Goal: Task Accomplishment & Management: Manage account settings

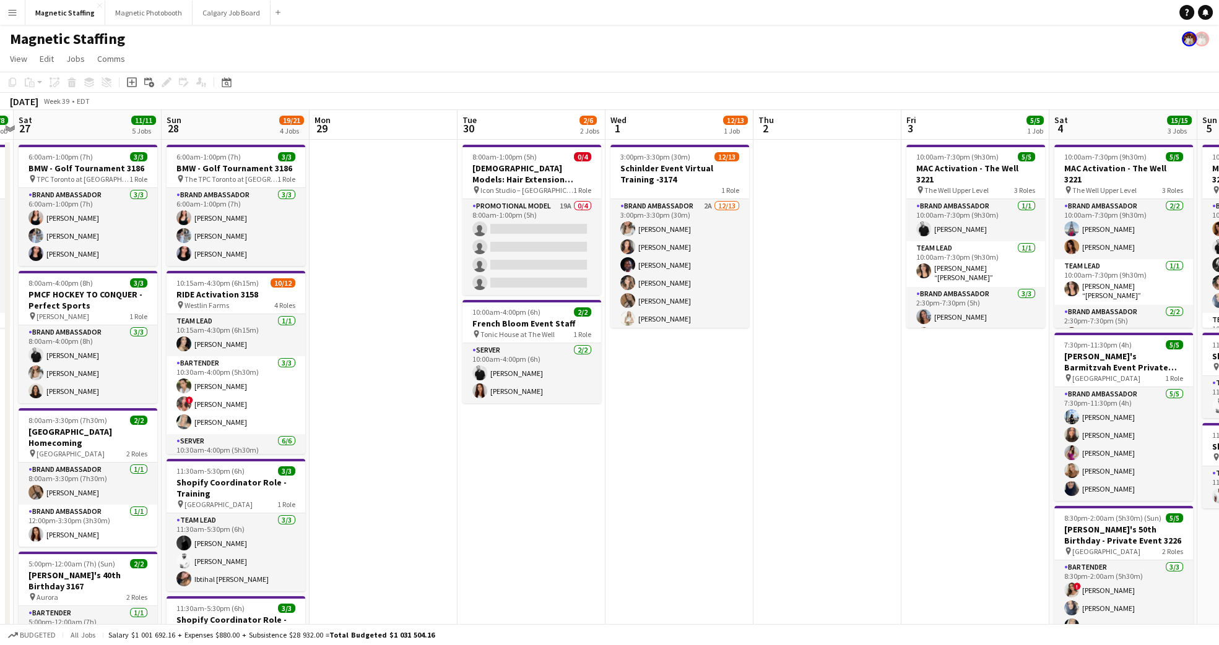
scroll to position [0, 310]
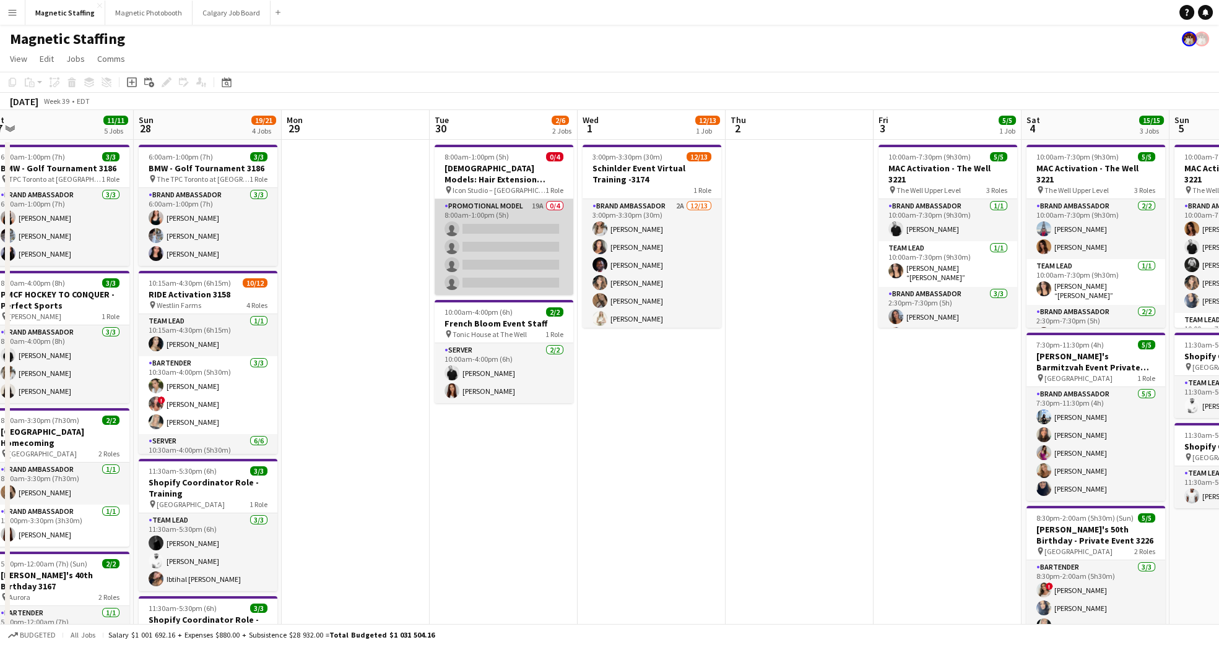
click at [512, 208] on app-card-role "Promotional Model 19A 0/4 8:00am-1:00pm (5h) single-neutral-actions single-neut…" at bounding box center [503, 247] width 139 height 96
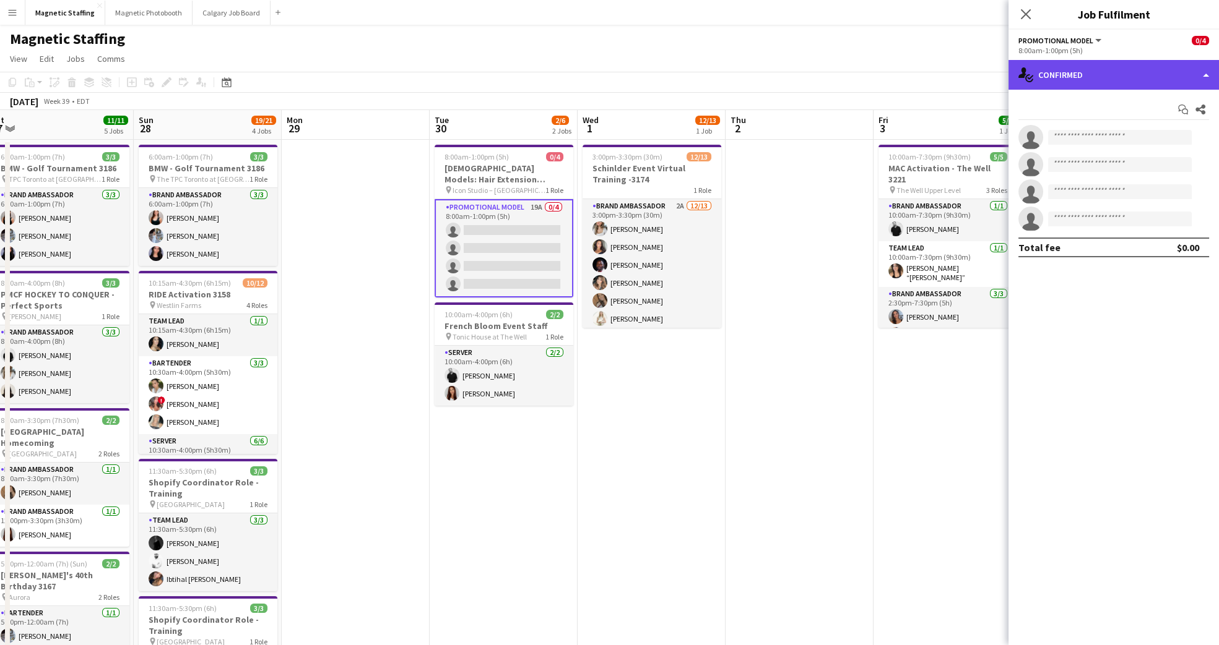
click at [1207, 67] on div "single-neutral-actions-check-2 Confirmed" at bounding box center [1113, 75] width 210 height 30
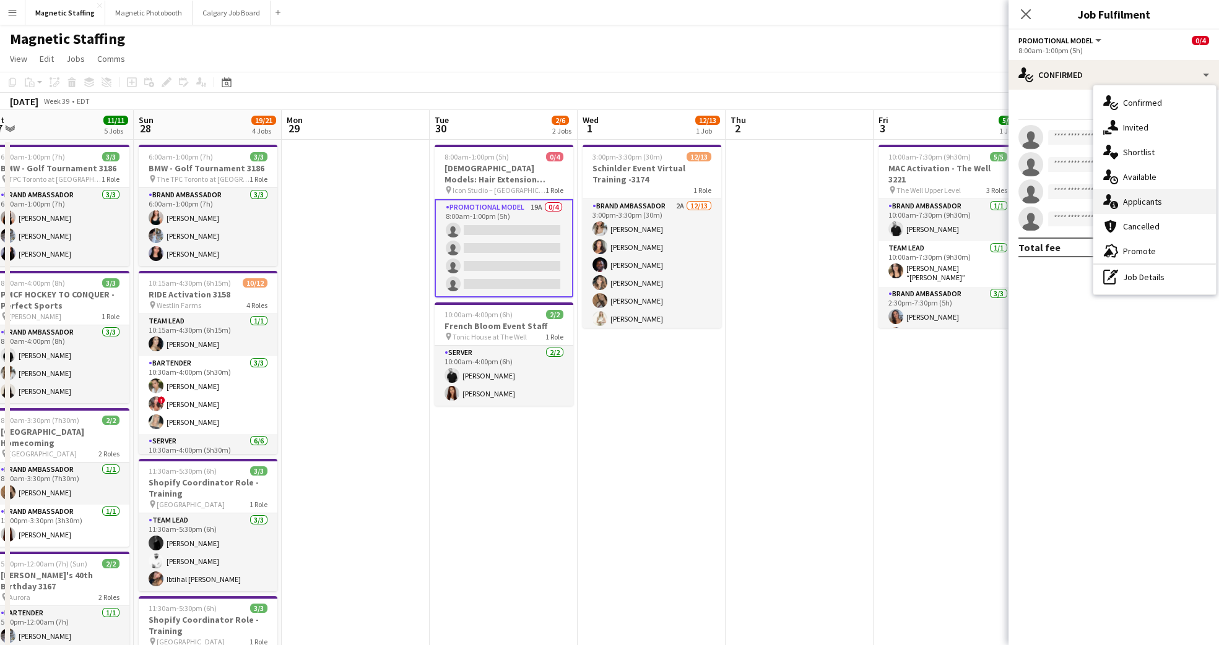
click at [1180, 210] on div "single-neutral-actions-information Applicants" at bounding box center [1154, 201] width 123 height 25
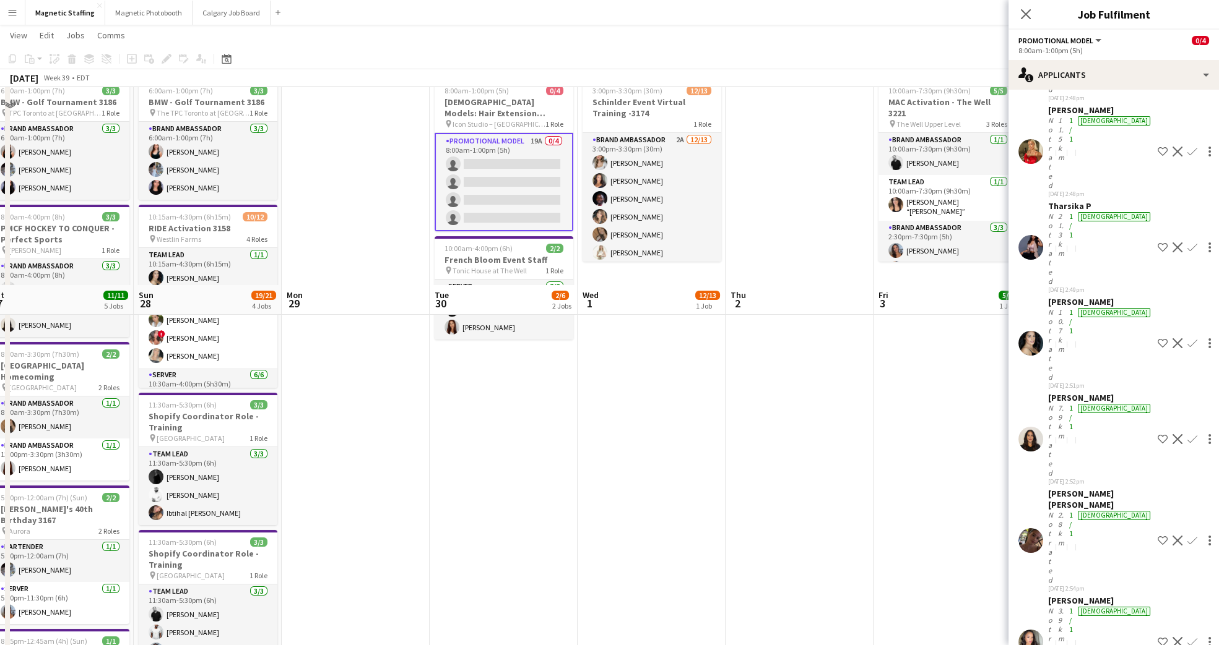
scroll to position [0, 0]
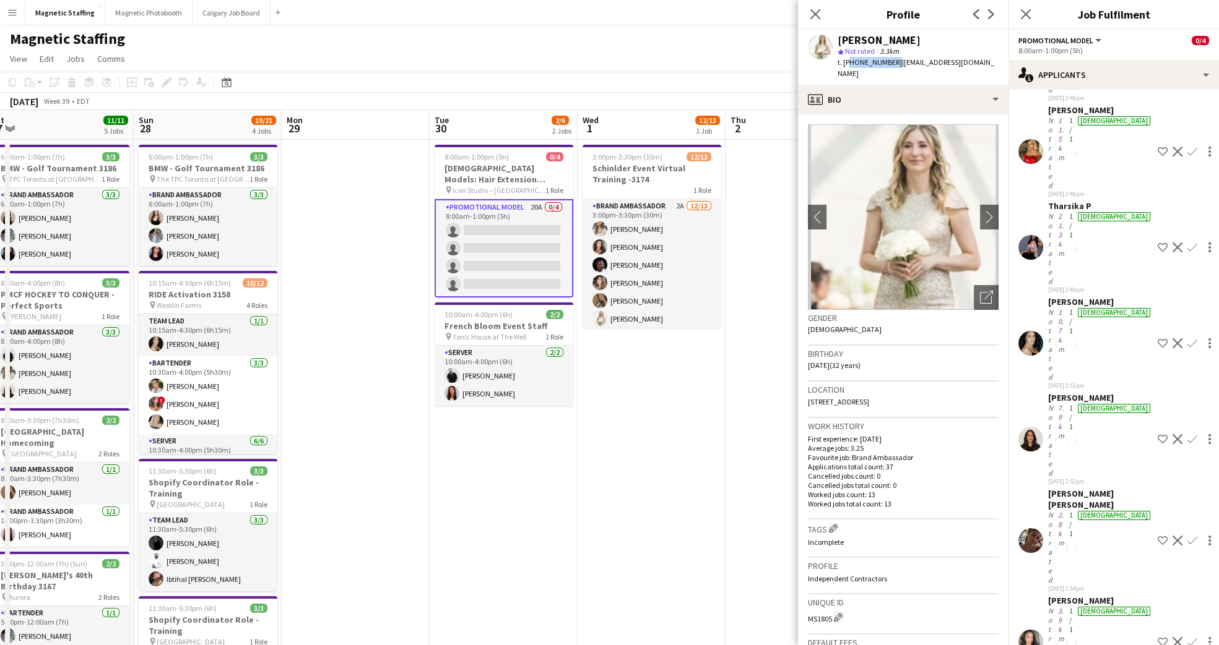
drag, startPoint x: 889, startPoint y: 61, endPoint x: 848, endPoint y: 68, distance: 41.4
click at [848, 68] on div "t. +14163189675 | katrynaklepacki@gmail.com" at bounding box center [917, 68] width 161 height 22
copy span "14163189675"
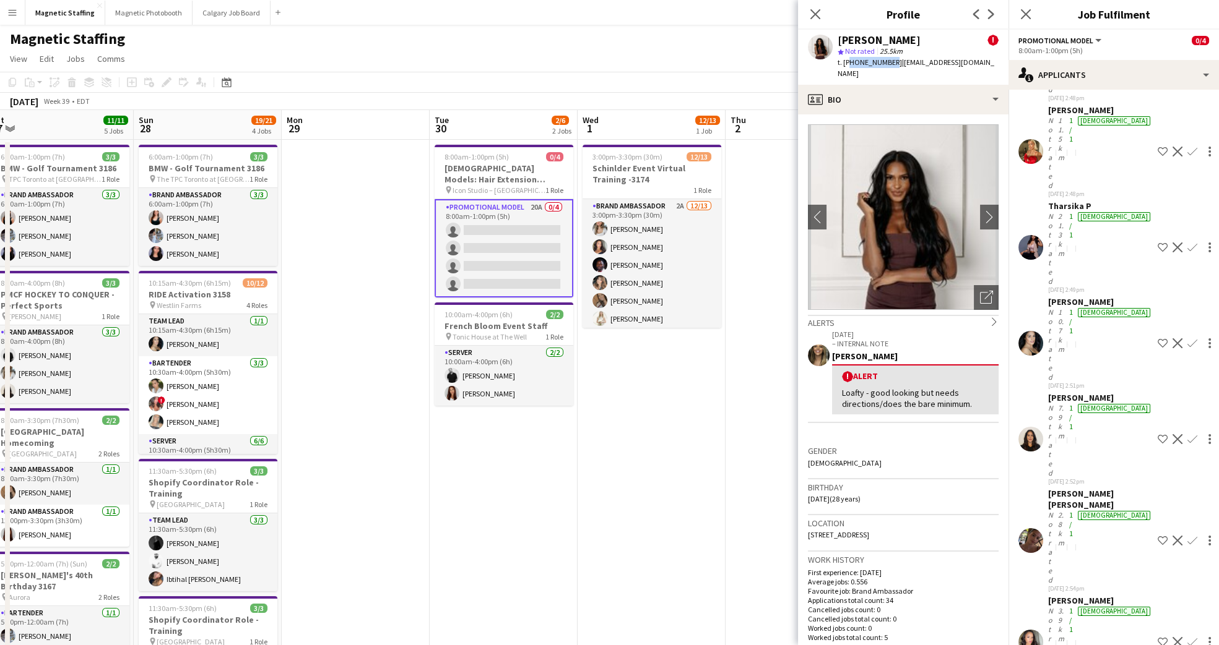
drag, startPoint x: 887, startPoint y: 63, endPoint x: 848, endPoint y: 65, distance: 39.1
click at [848, 65] on span "t. +12894895514" at bounding box center [869, 62] width 64 height 9
copy span "12894895514"
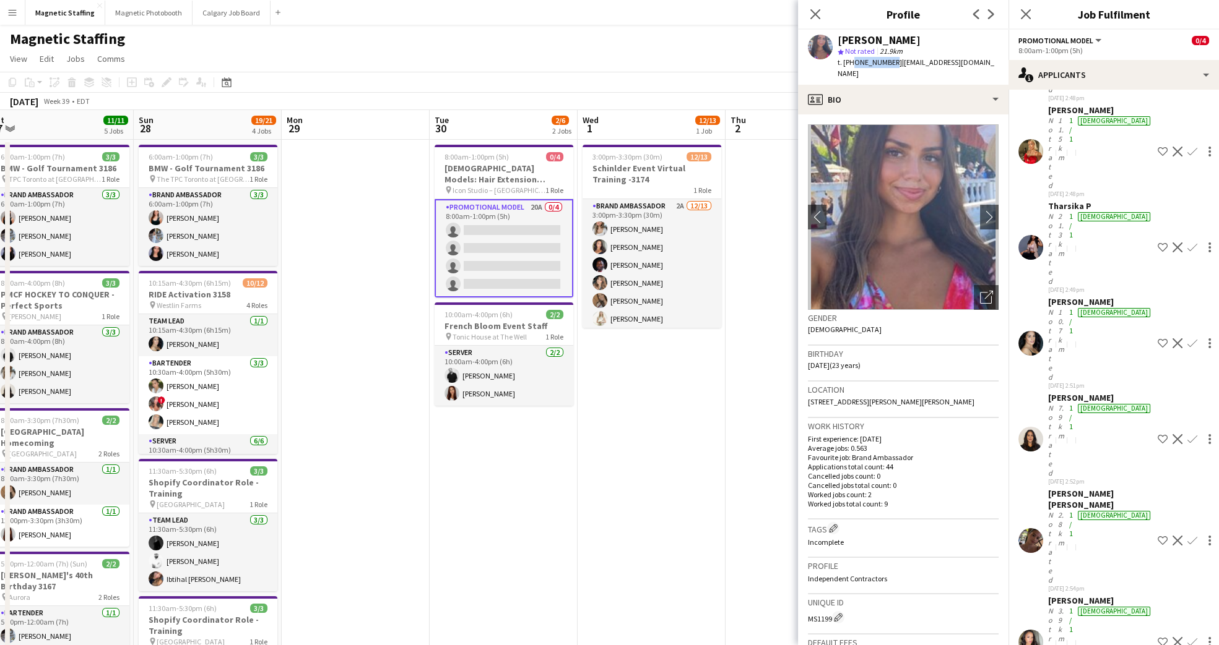
drag, startPoint x: 886, startPoint y: 64, endPoint x: 849, endPoint y: 64, distance: 36.5
click at [849, 64] on span "t. [PHONE_NUMBER]" at bounding box center [869, 62] width 64 height 9
copy span "6479876302"
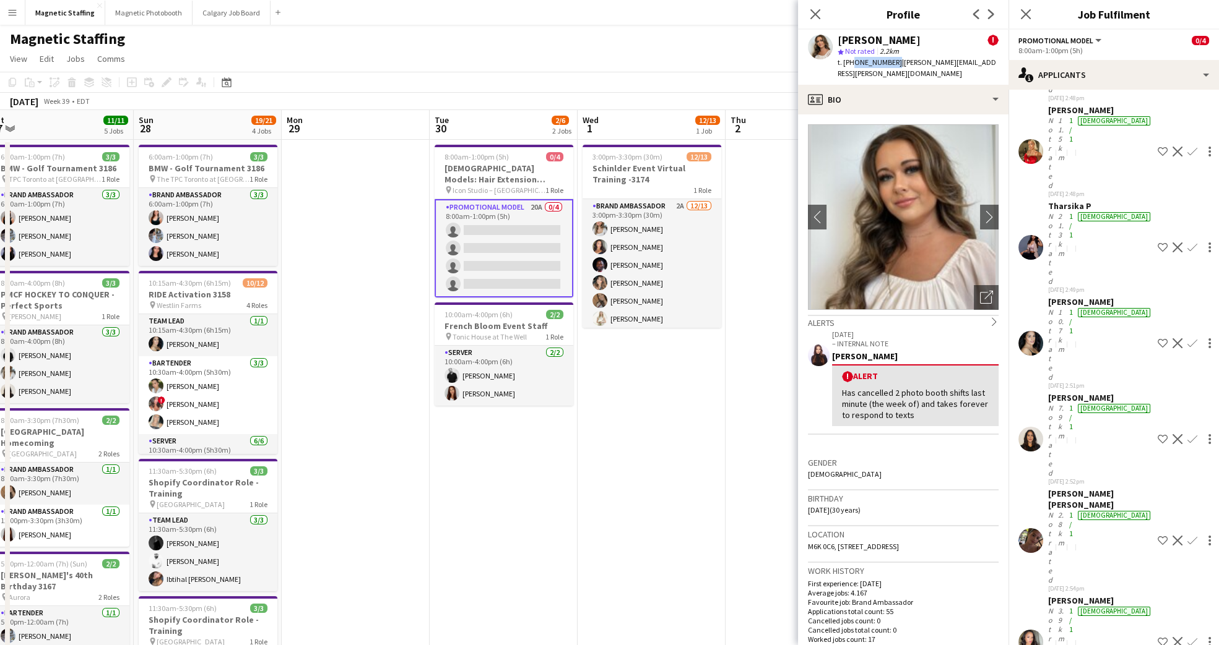
drag, startPoint x: 889, startPoint y: 60, endPoint x: 849, endPoint y: 64, distance: 39.8
click at [849, 64] on div "t. +19052089413 | emily.vandongen@outlook.com" at bounding box center [917, 68] width 161 height 22
copy span "9052089413"
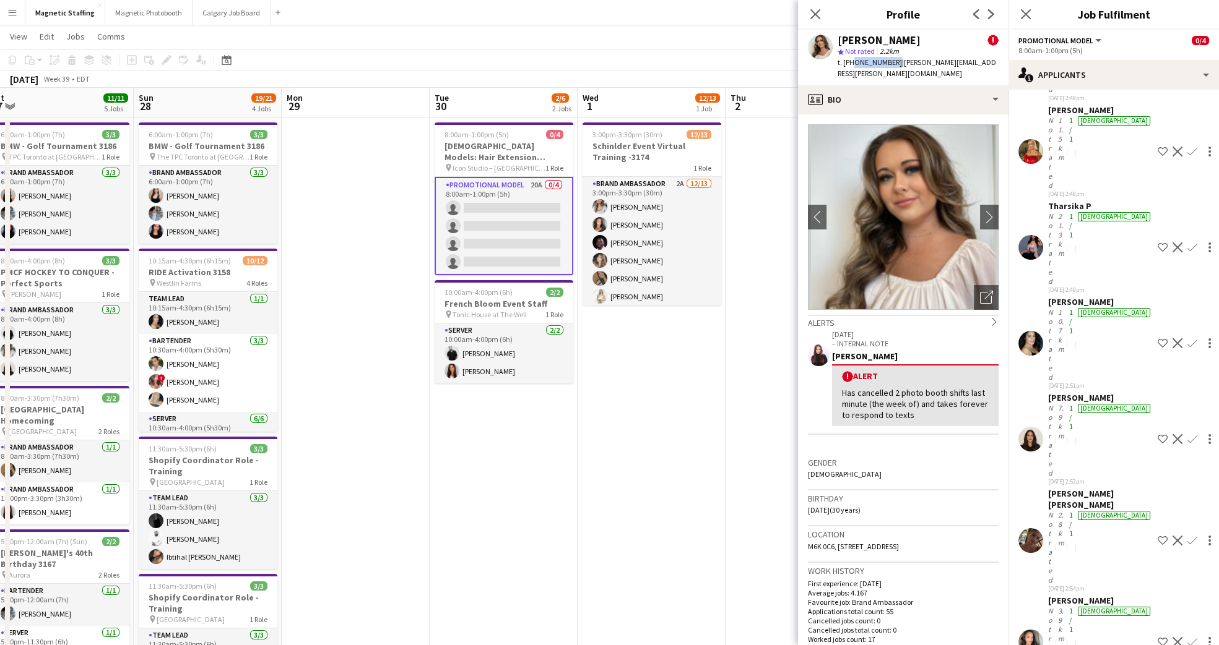
scroll to position [24, 0]
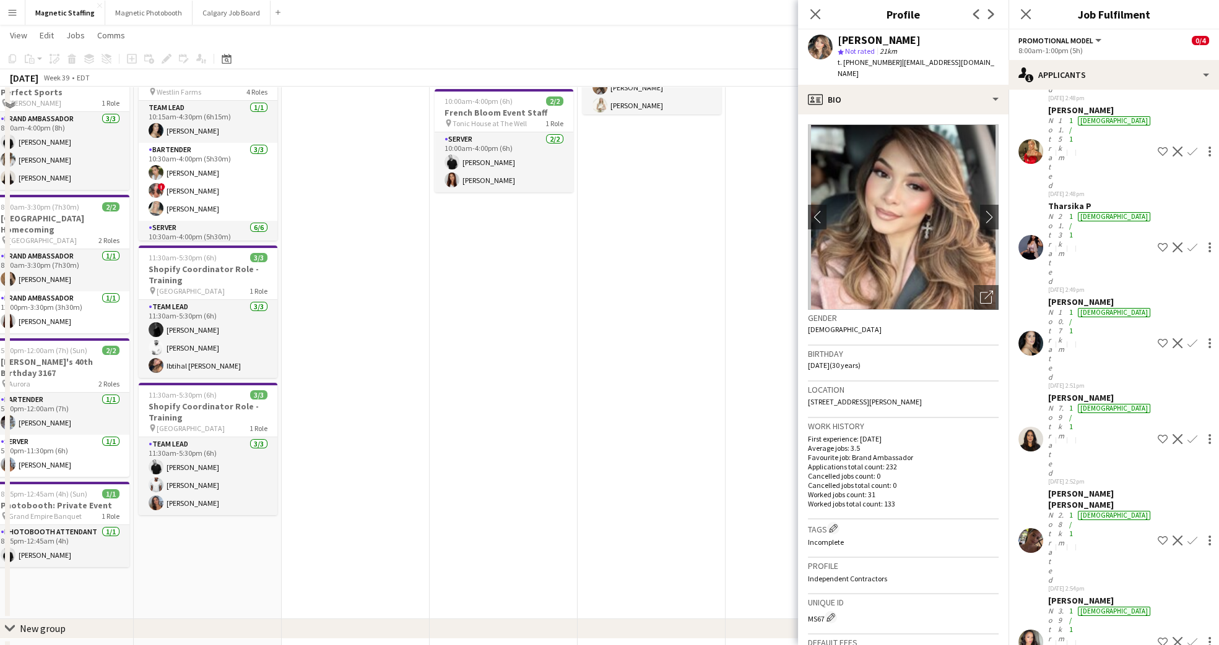
scroll to position [0, 0]
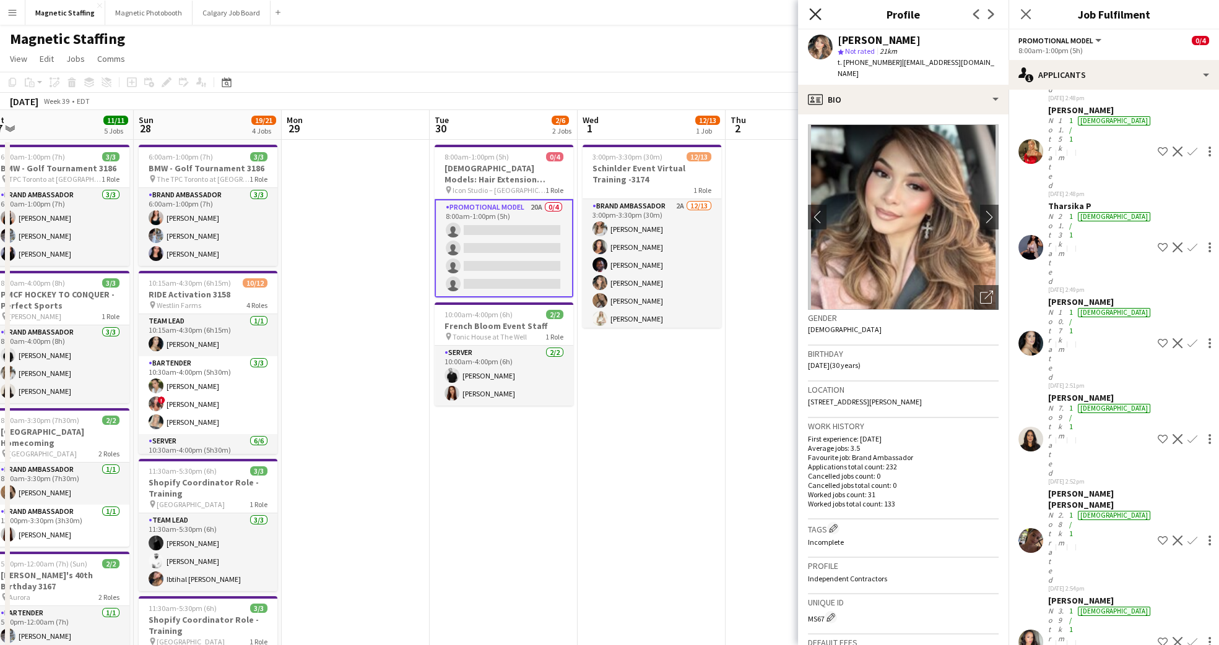
click at [813, 12] on icon at bounding box center [815, 14] width 12 height 12
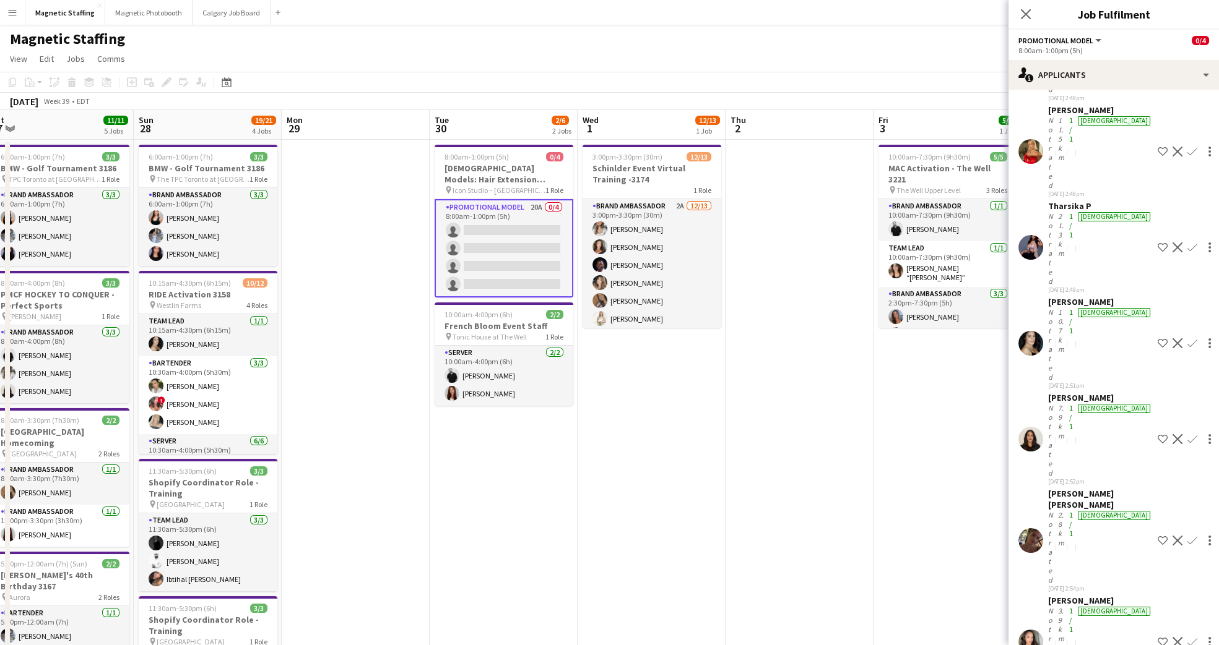
click at [1165, 46] on div "8:00am-1:00pm (5h)" at bounding box center [1113, 50] width 191 height 9
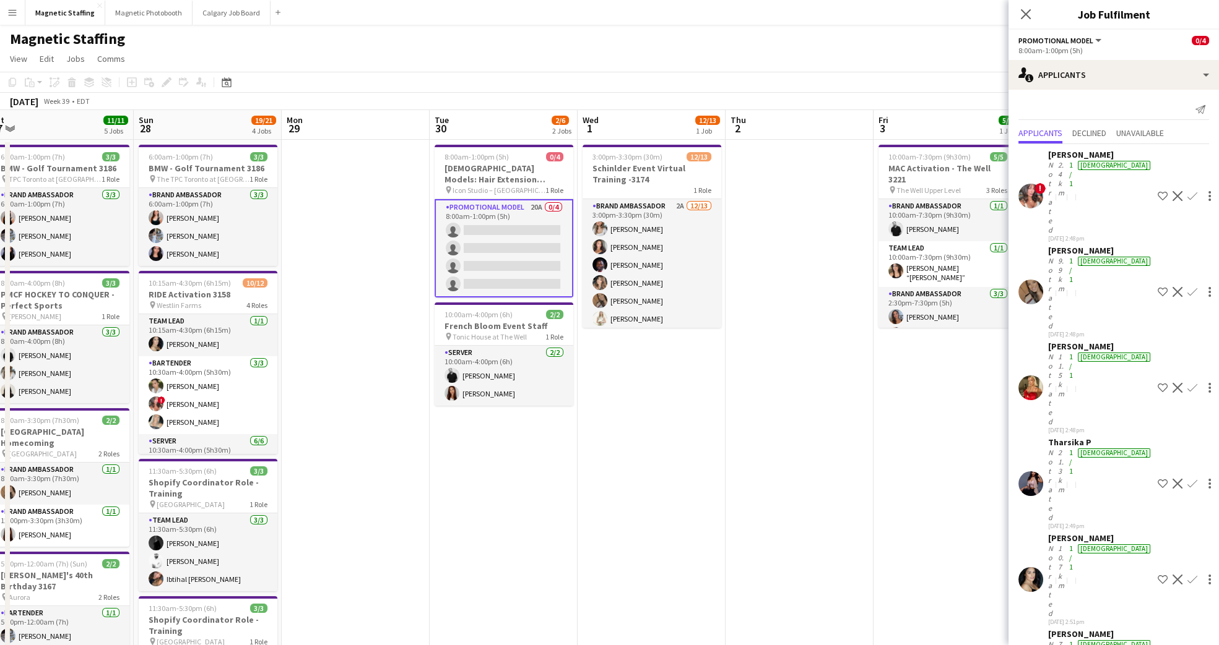
click at [860, 412] on app-date-cell at bounding box center [799, 486] width 148 height 693
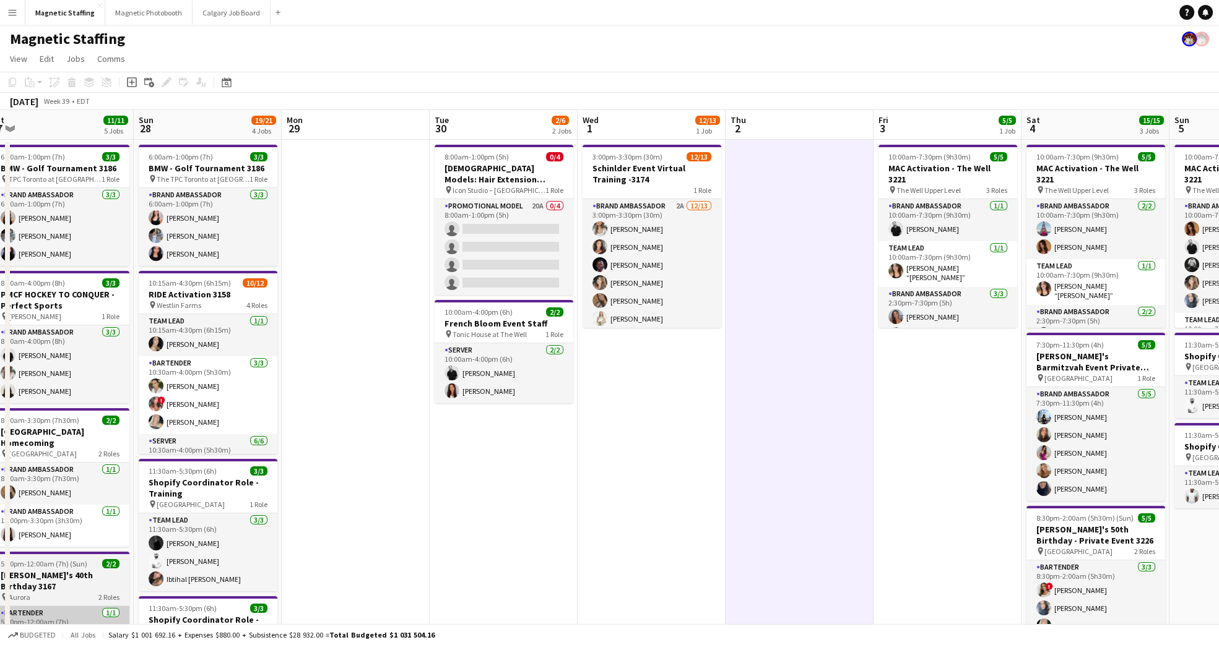
scroll to position [0, 310]
drag, startPoint x: 494, startPoint y: 211, endPoint x: 842, endPoint y: 137, distance: 355.7
click at [494, 210] on app-card-role "Promotional Model 20A 0/4 8:00am-1:00pm (5h) single-neutral-actions single-neut…" at bounding box center [503, 247] width 139 height 96
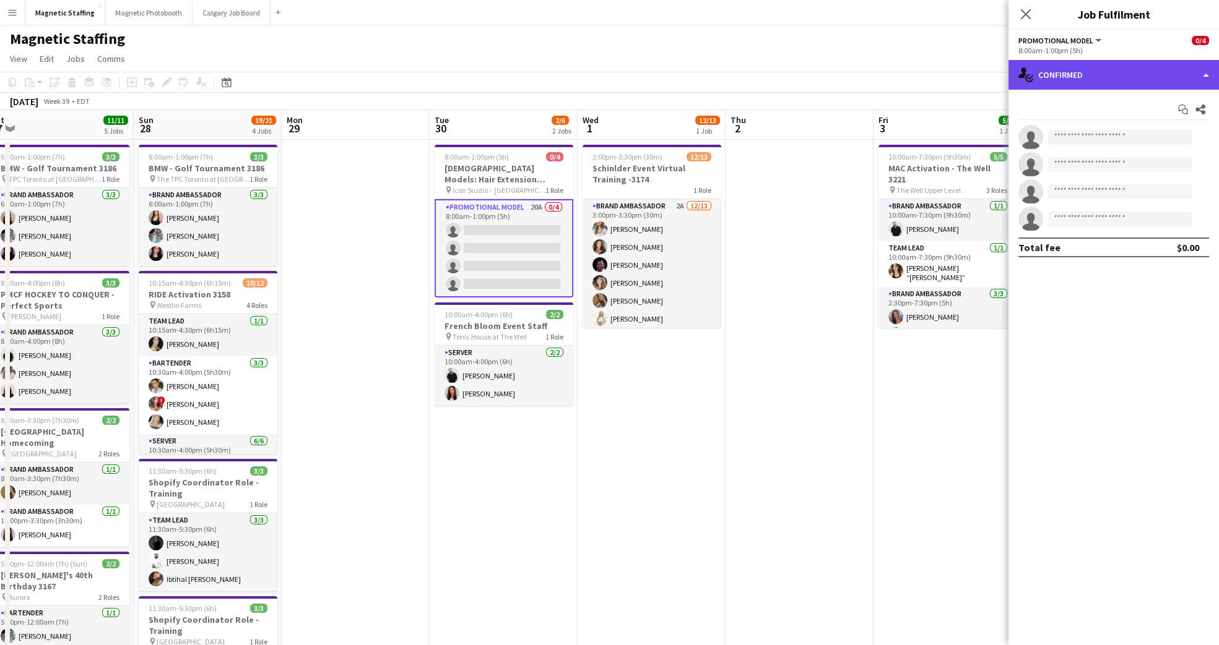
click at [1136, 74] on div "single-neutral-actions-check-2 Confirmed" at bounding box center [1113, 75] width 210 height 30
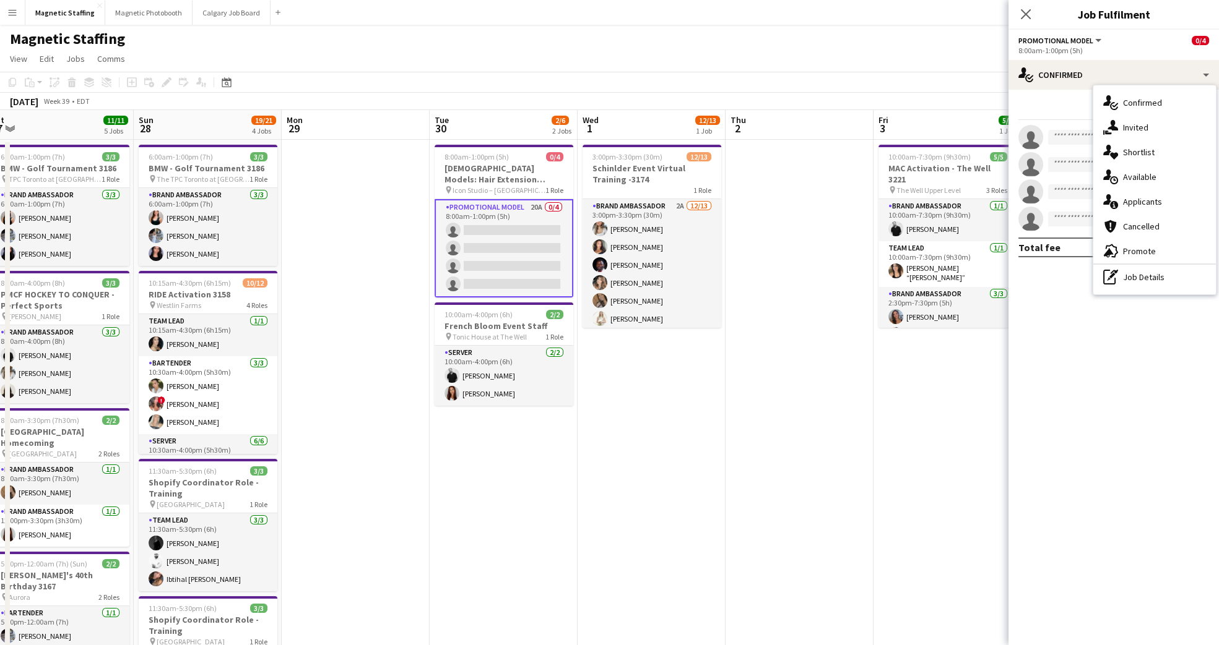
drag, startPoint x: 1173, startPoint y: 201, endPoint x: 1156, endPoint y: 201, distance: 16.7
click at [1172, 201] on div "single-neutral-actions-information Applicants" at bounding box center [1154, 201] width 123 height 25
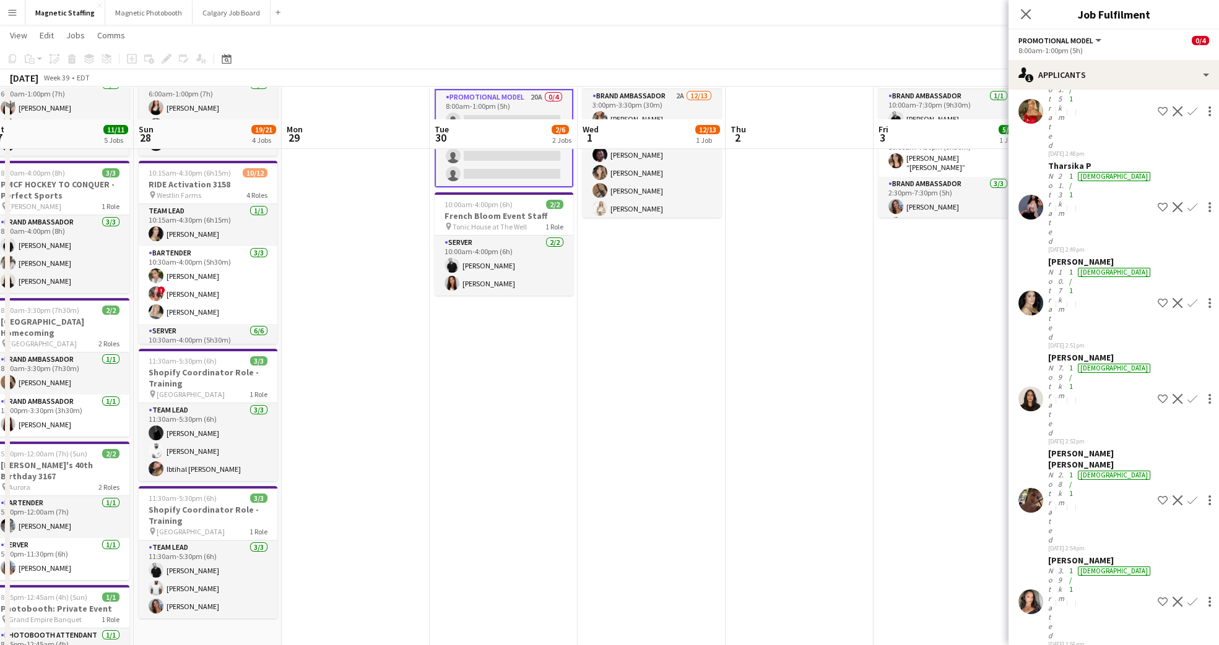
scroll to position [143, 0]
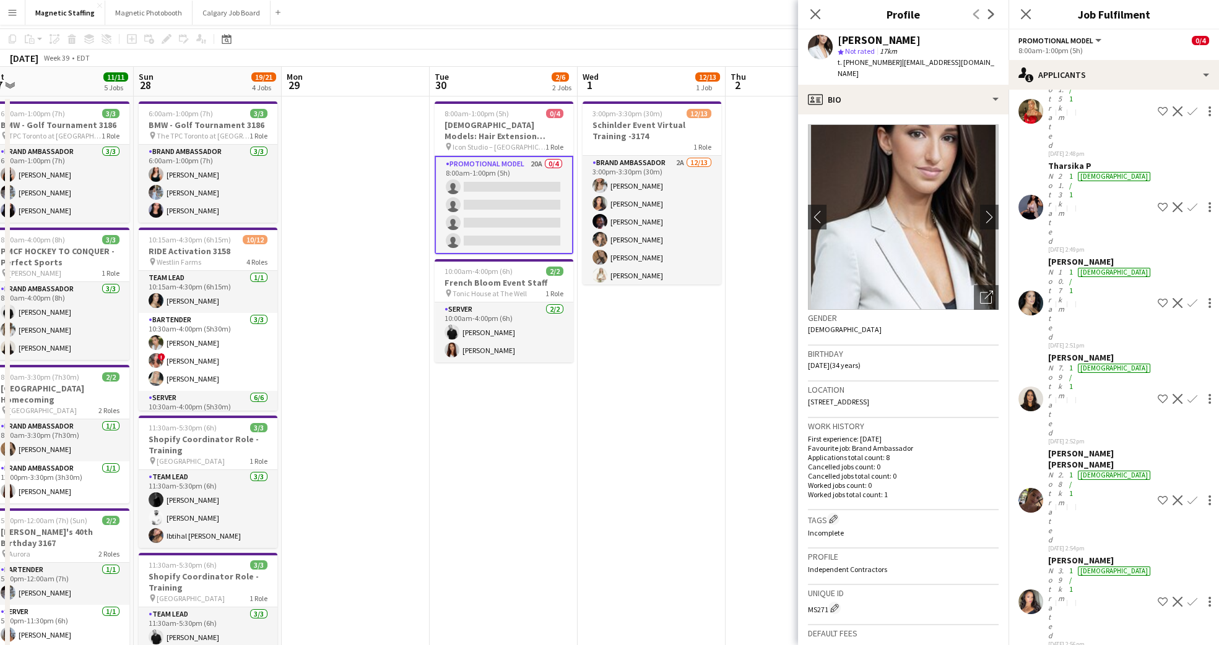
scroll to position [0, 0]
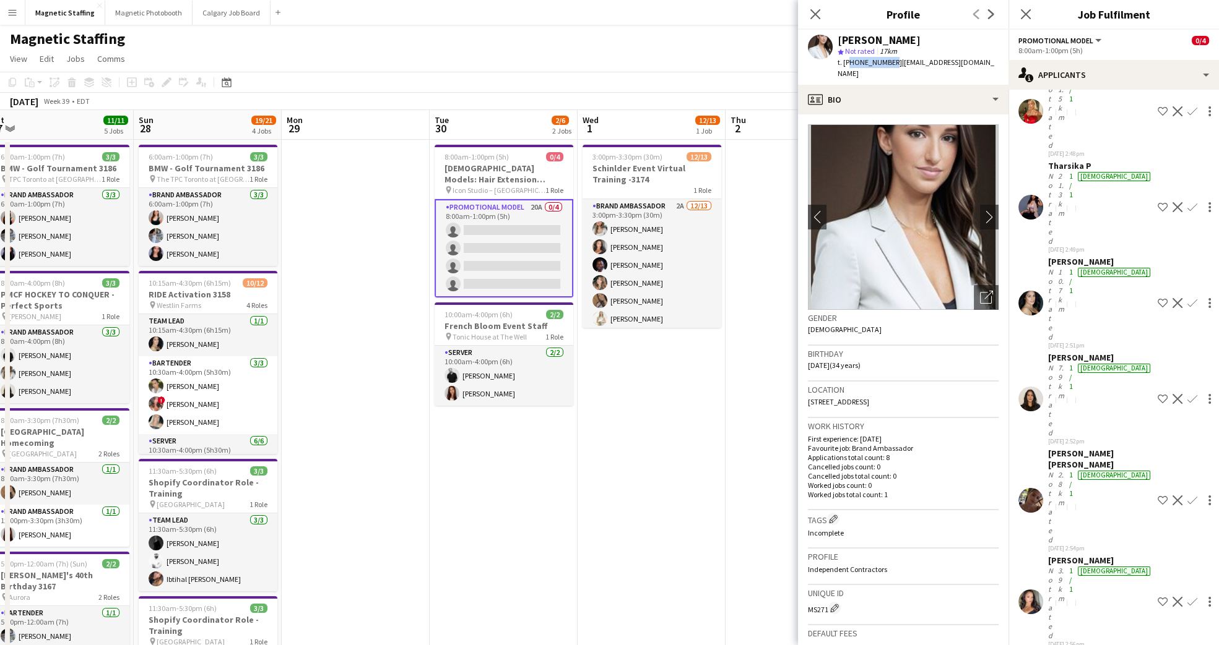
drag, startPoint x: 888, startPoint y: 63, endPoint x: 848, endPoint y: 61, distance: 40.3
click at [848, 61] on span "t. [PHONE_NUMBER]" at bounding box center [869, 62] width 64 height 9
copy span "14168770131"
click at [809, 12] on icon "Close pop-in" at bounding box center [815, 14] width 12 height 12
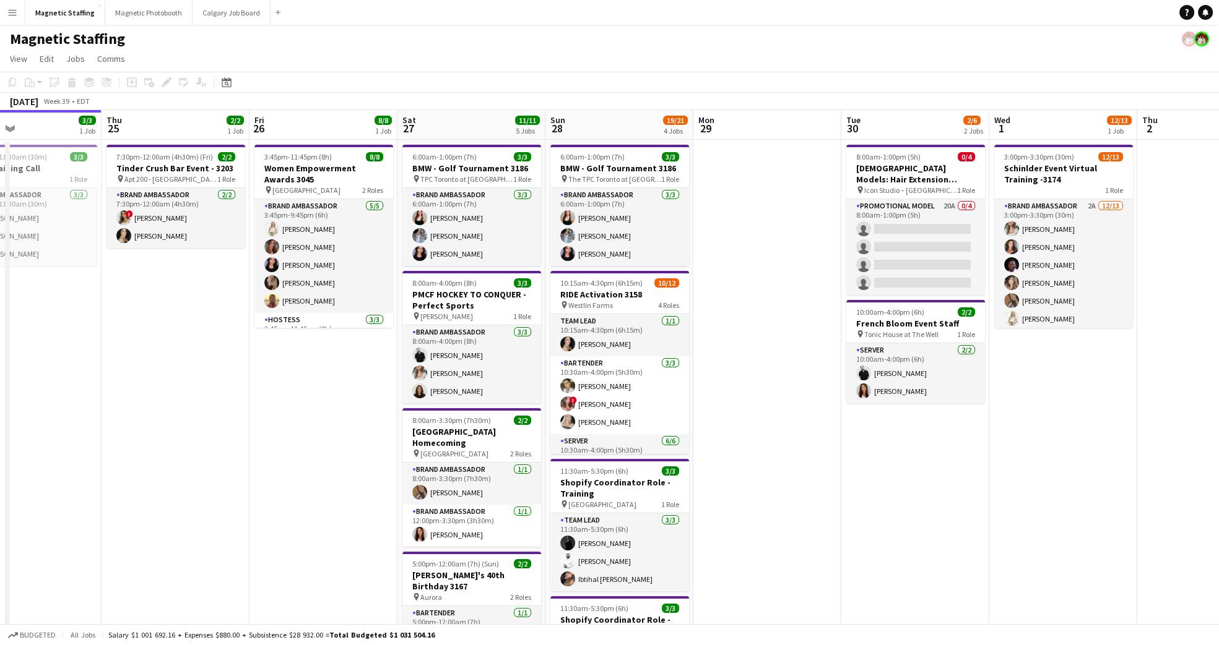
scroll to position [0, 551]
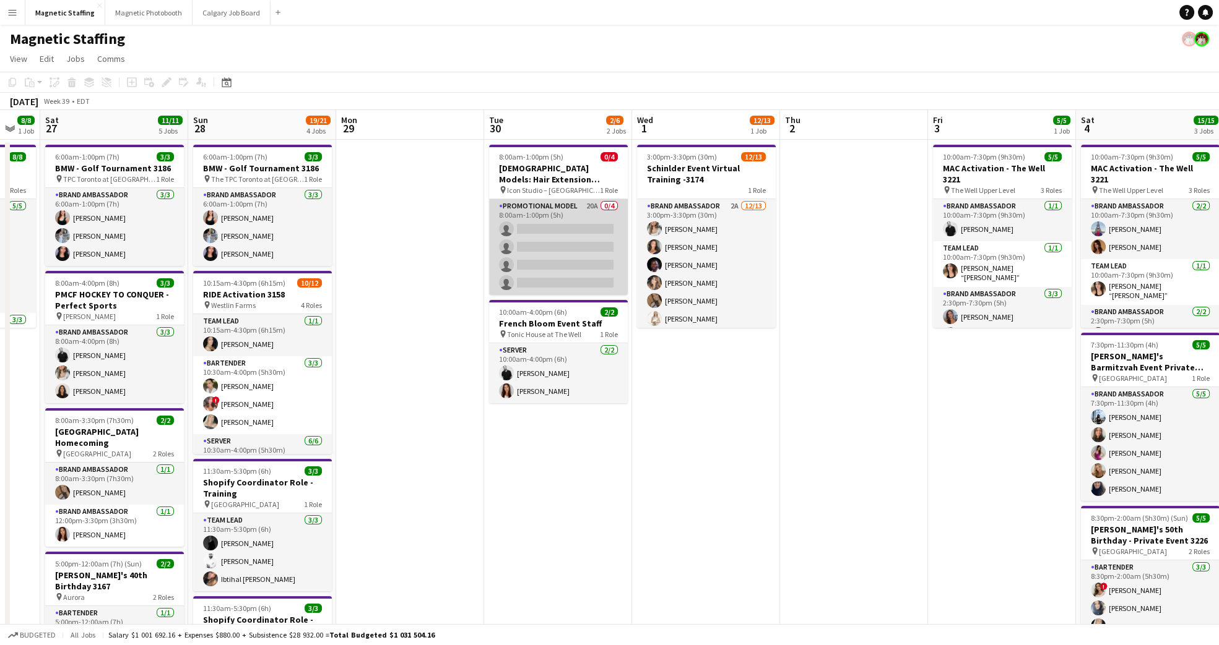
click at [540, 212] on app-card-role "Promotional Model 20A 0/4 8:00am-1:00pm (5h) single-neutral-actions single-neut…" at bounding box center [558, 247] width 139 height 96
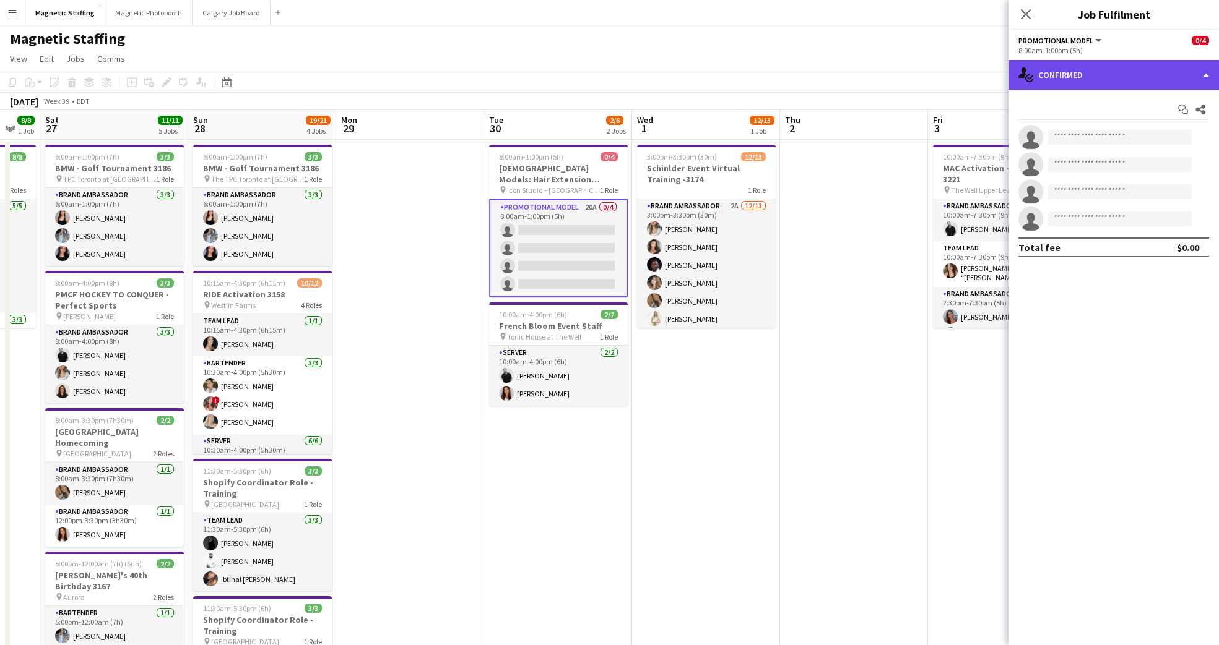
click at [1081, 77] on div "single-neutral-actions-check-2 Confirmed" at bounding box center [1113, 75] width 210 height 30
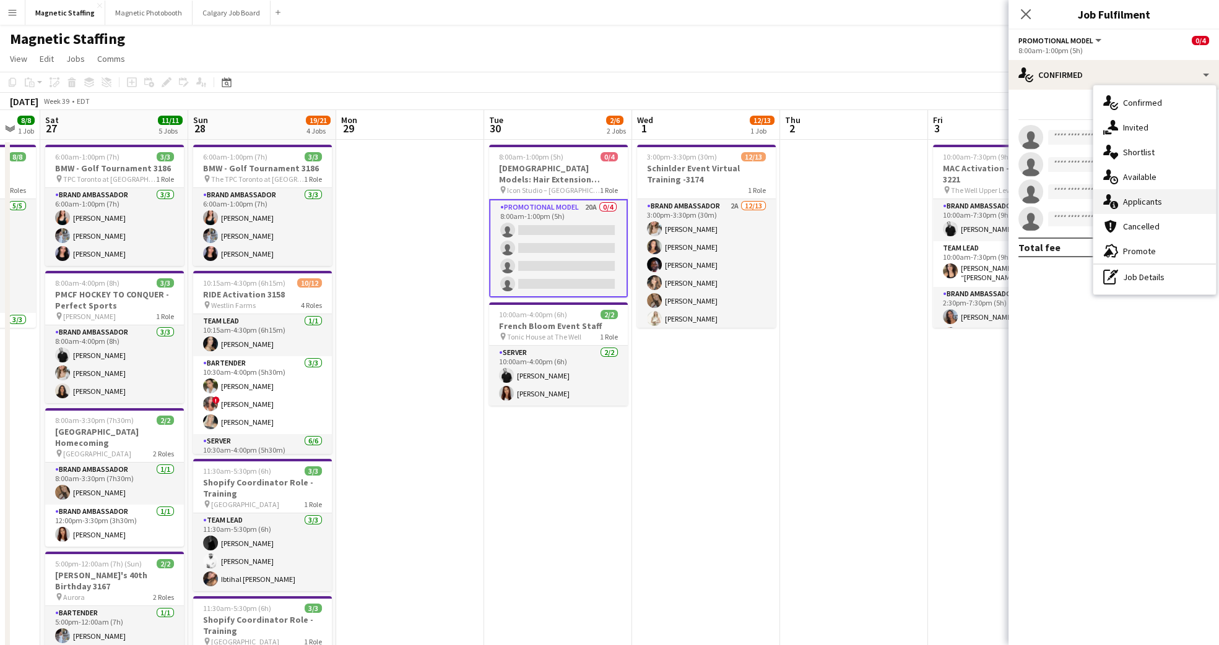
click at [1174, 210] on div "single-neutral-actions-information Applicants" at bounding box center [1154, 201] width 123 height 25
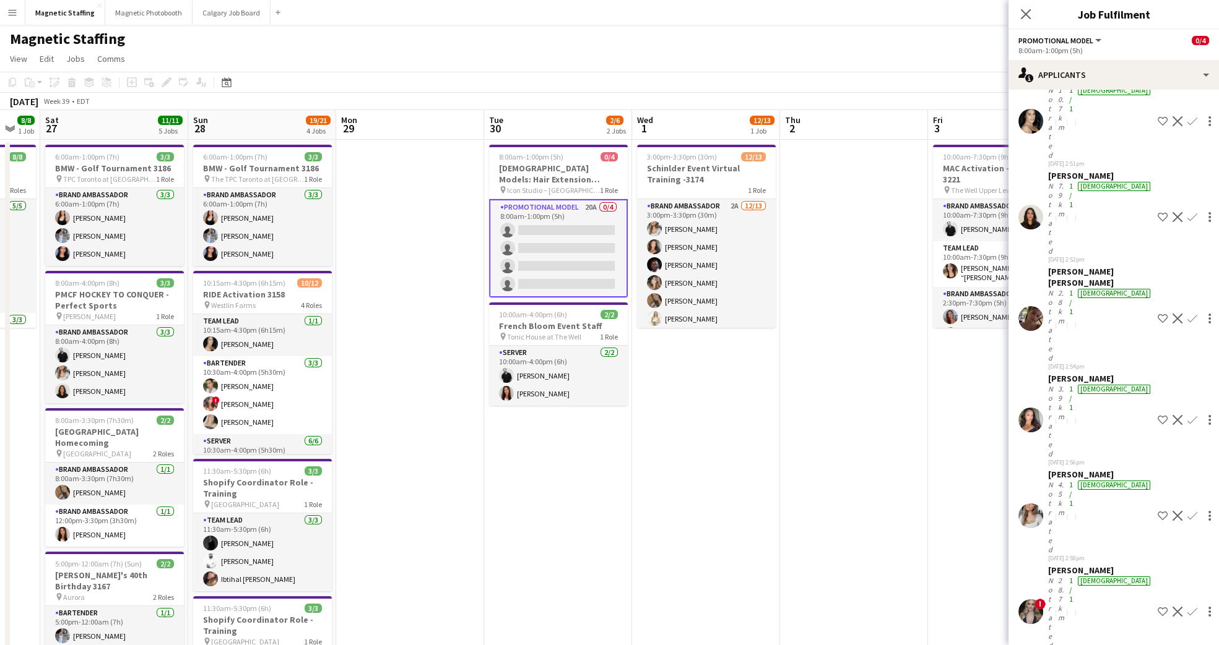
scroll to position [464, 0]
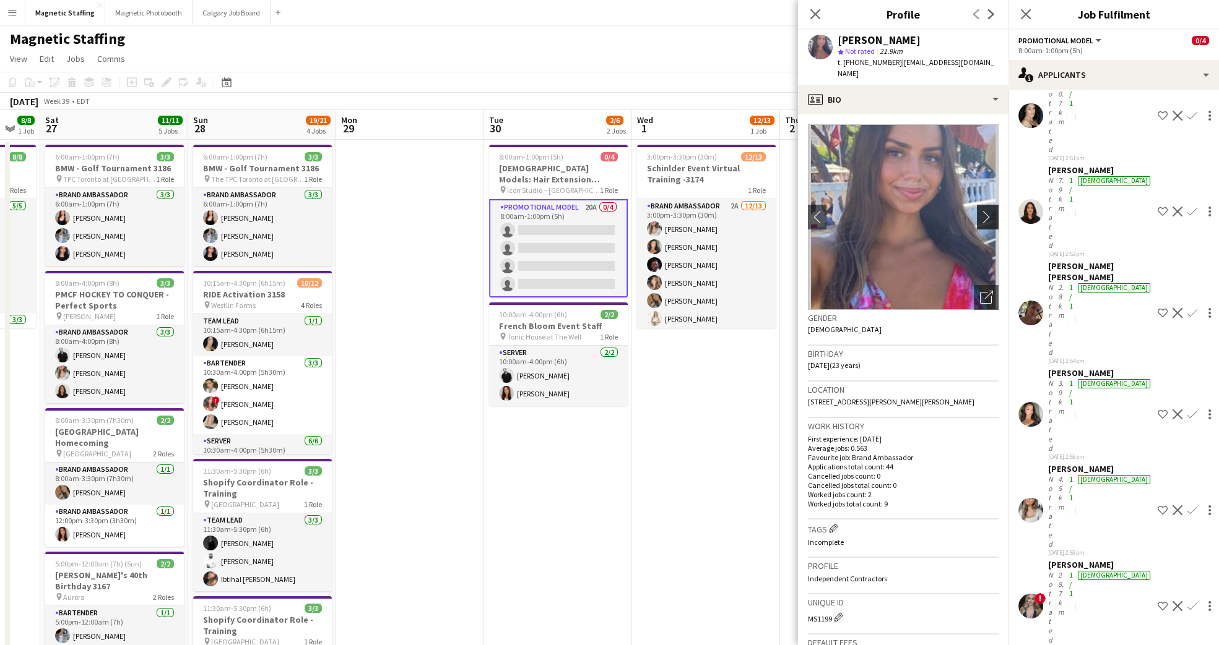
click at [978, 212] on button "chevron-right" at bounding box center [989, 217] width 25 height 25
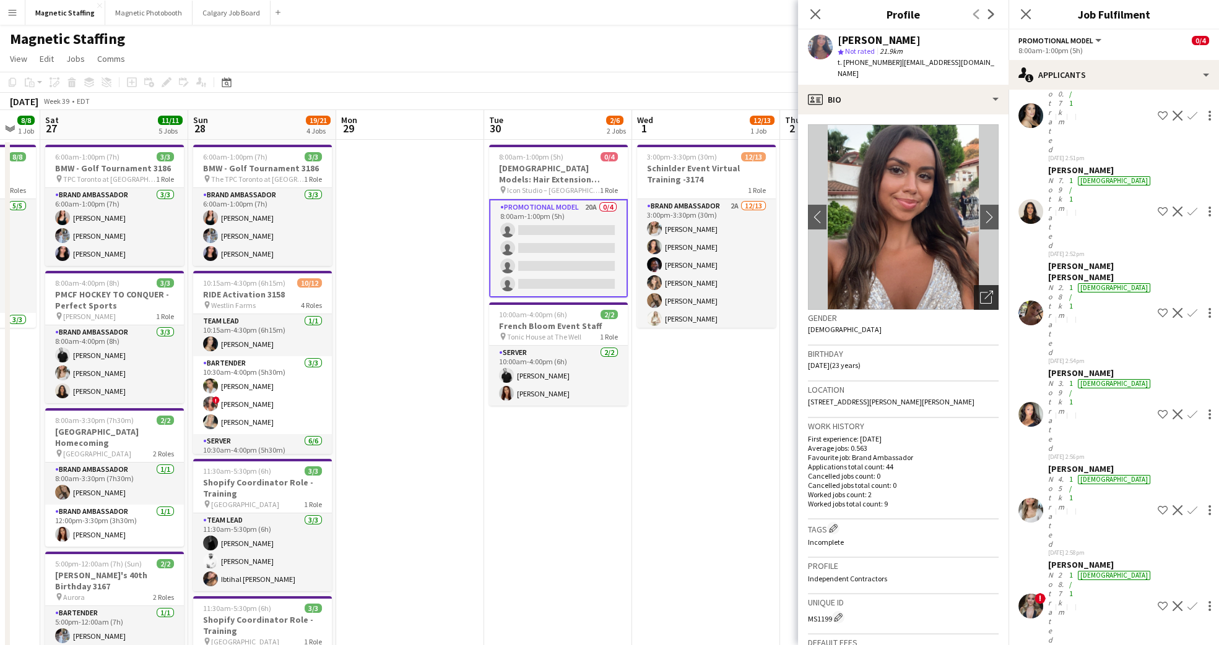
click at [980, 291] on icon "Open photos pop-in" at bounding box center [986, 297] width 13 height 13
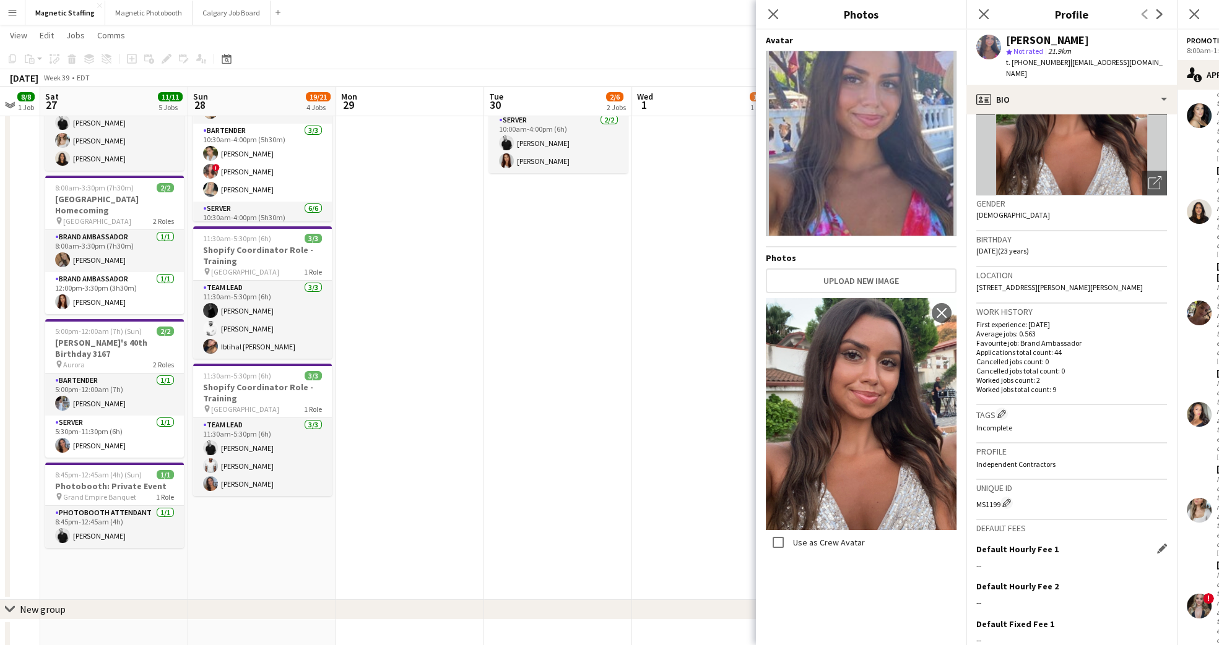
scroll to position [194, 0]
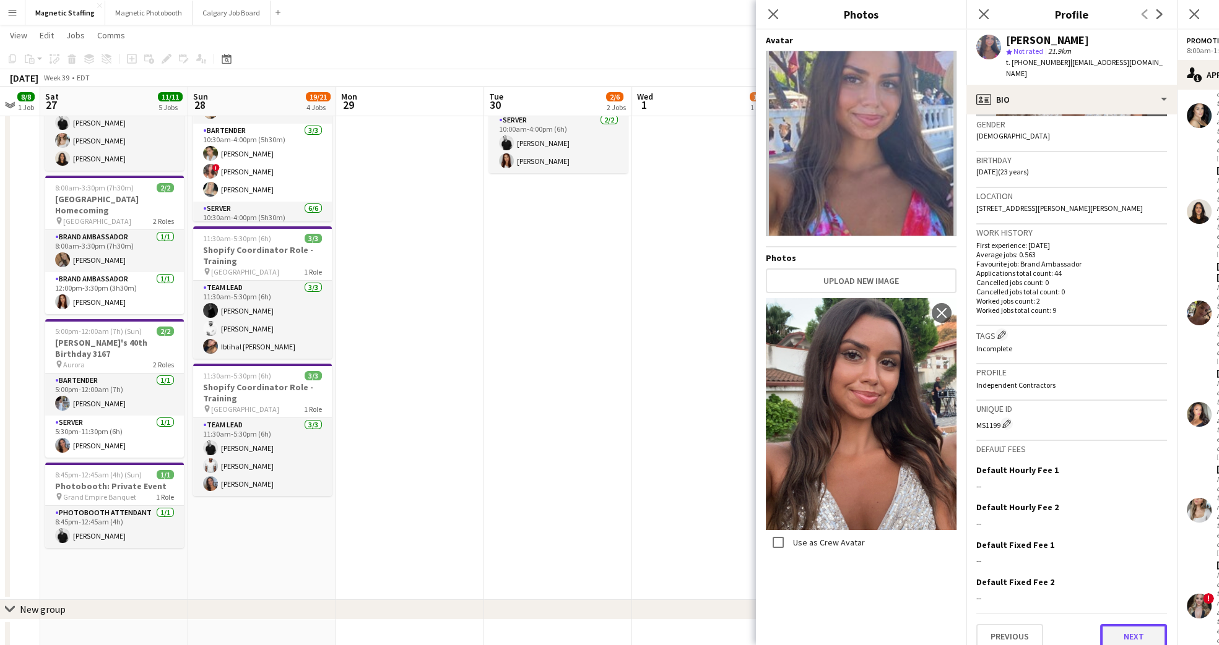
click at [1100, 624] on button "Next" at bounding box center [1133, 636] width 67 height 25
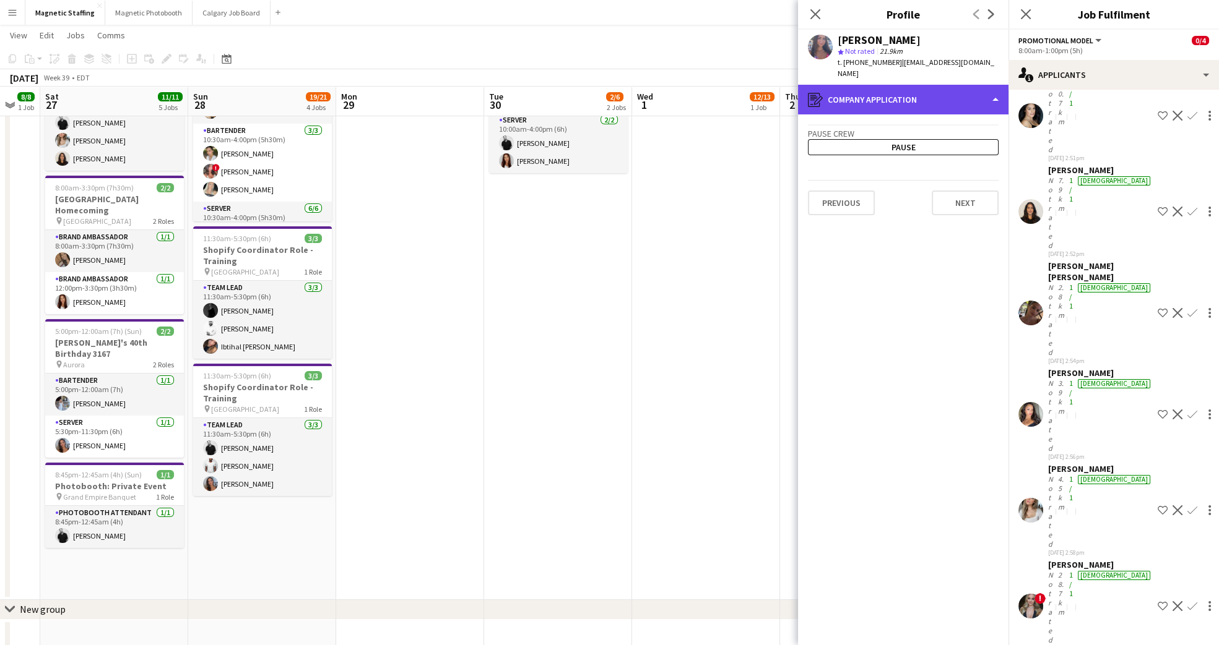
click at [941, 85] on div "register Company application" at bounding box center [903, 100] width 210 height 30
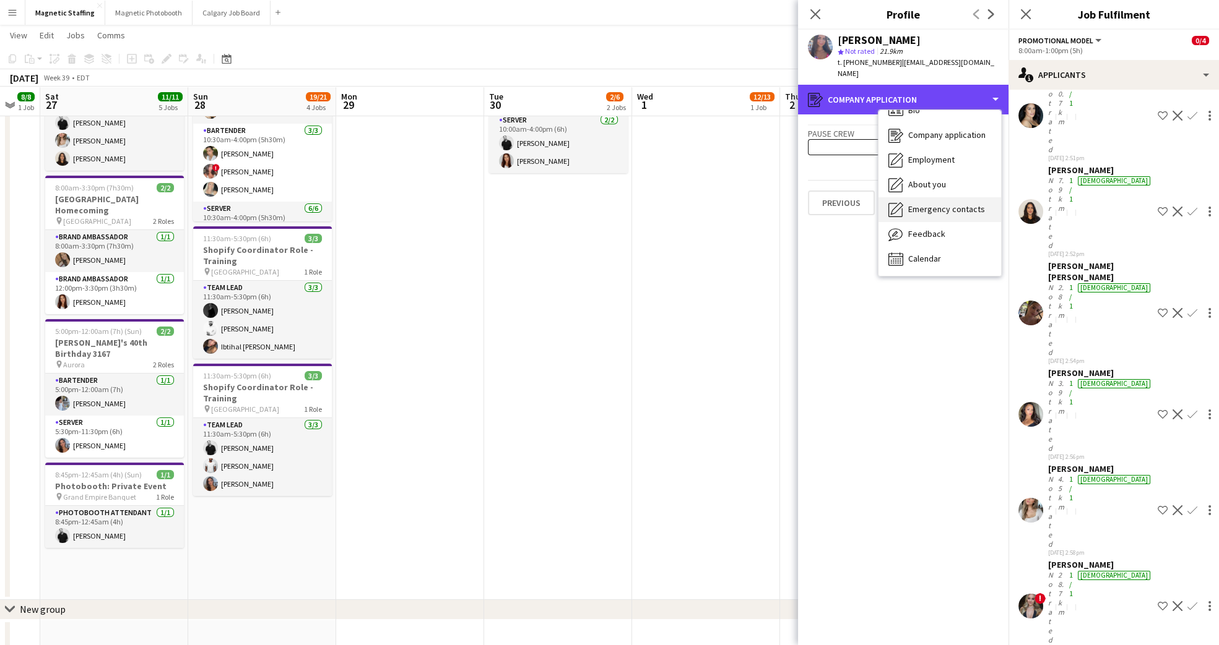
scroll to position [17, 0]
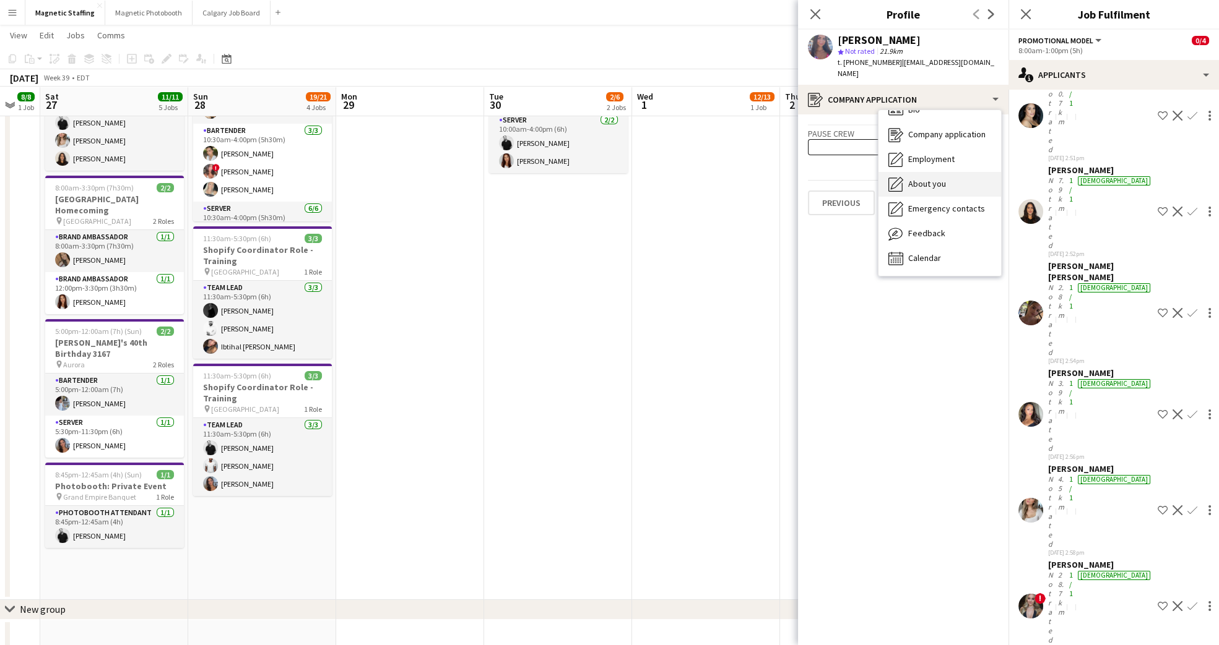
click at [948, 172] on div "About you About you" at bounding box center [939, 184] width 123 height 25
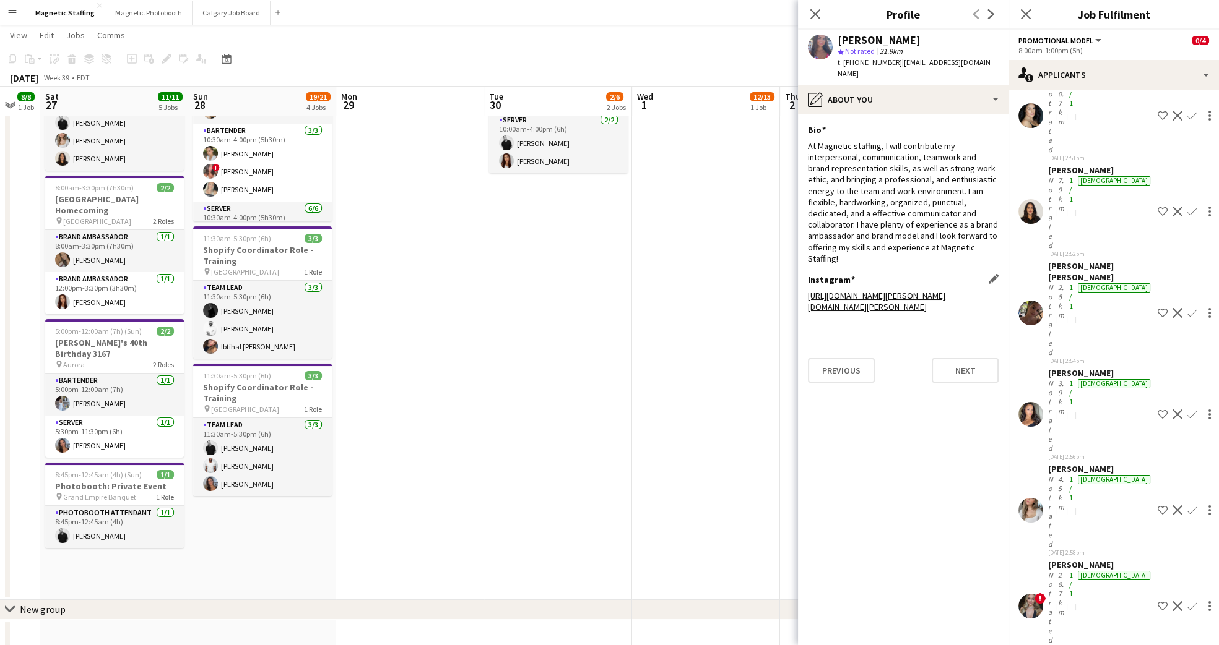
click at [907, 290] on link "[URL][DOMAIN_NAME][PERSON_NAME][DOMAIN_NAME][PERSON_NAME]" at bounding box center [876, 301] width 137 height 22
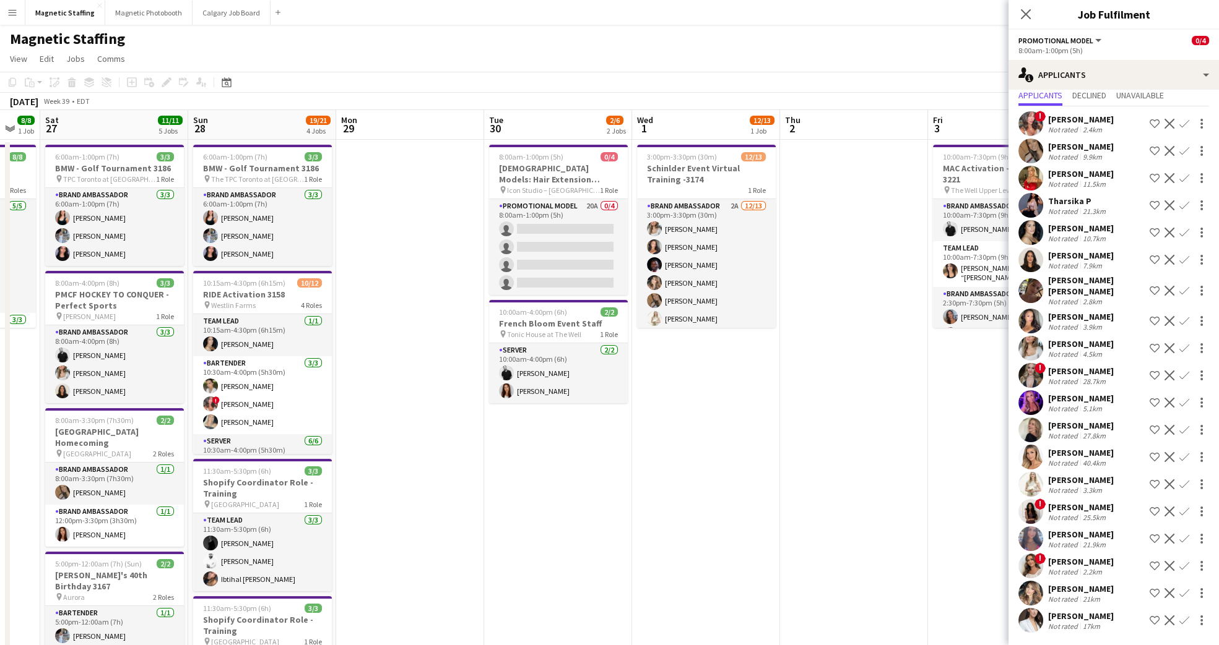
scroll to position [0, 0]
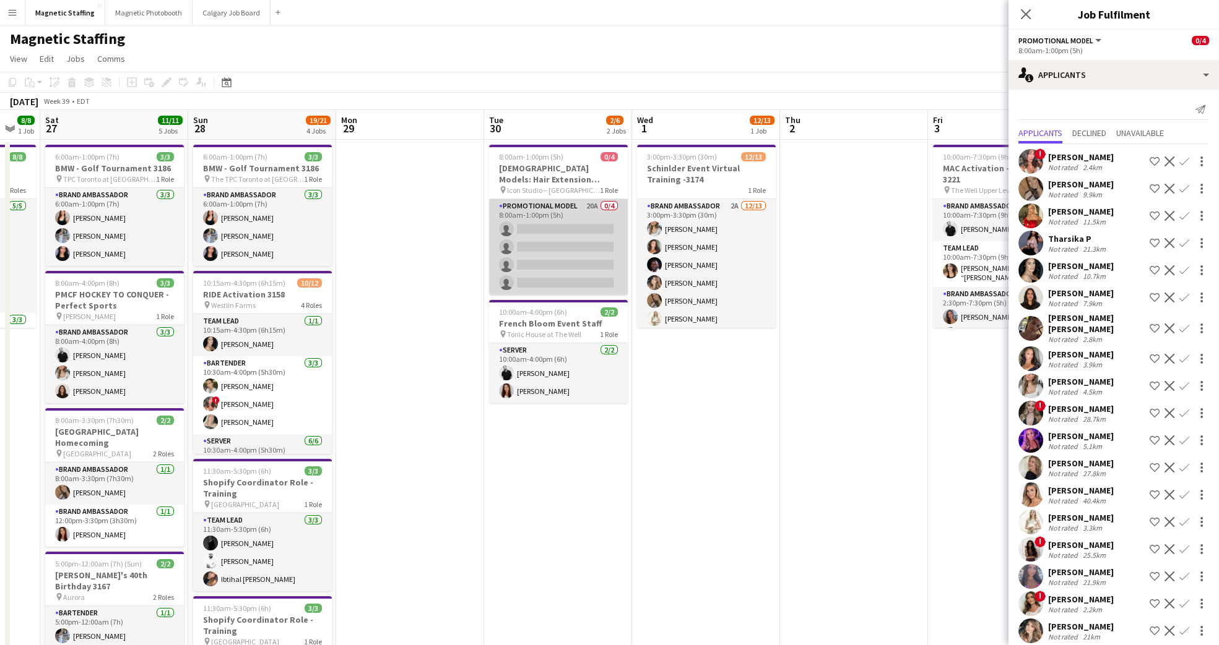
click at [537, 206] on app-card-role "Promotional Model 20A 0/4 8:00am-1:00pm (5h) single-neutral-actions single-neut…" at bounding box center [558, 247] width 139 height 96
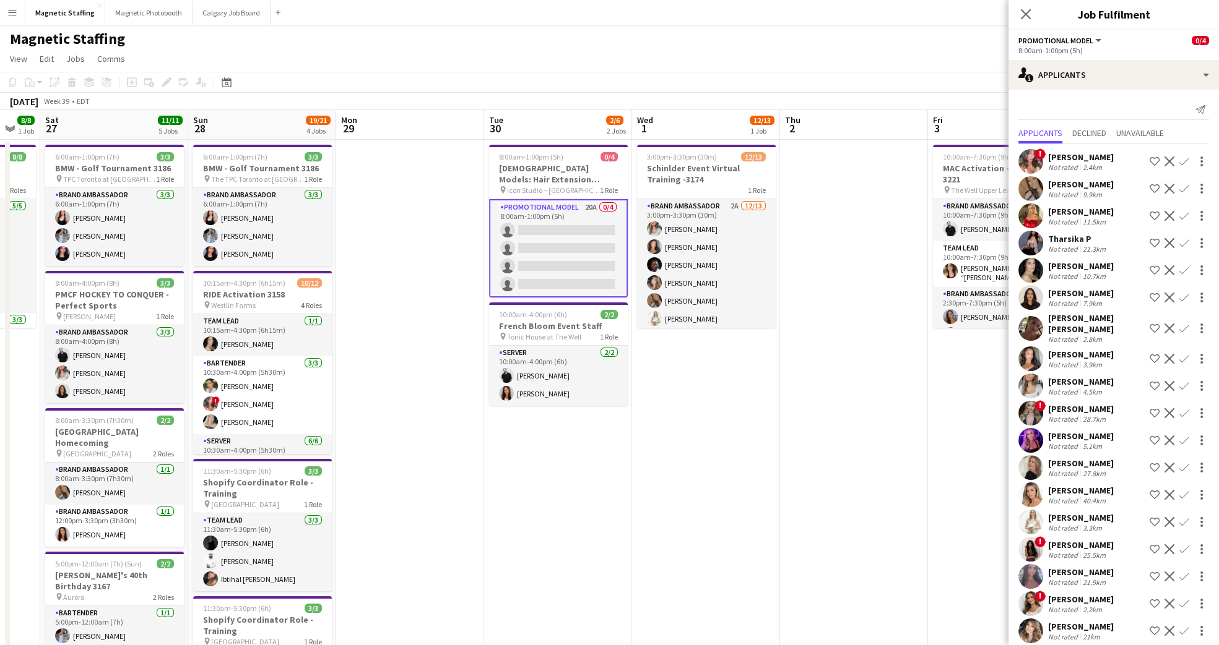
scroll to position [30, 0]
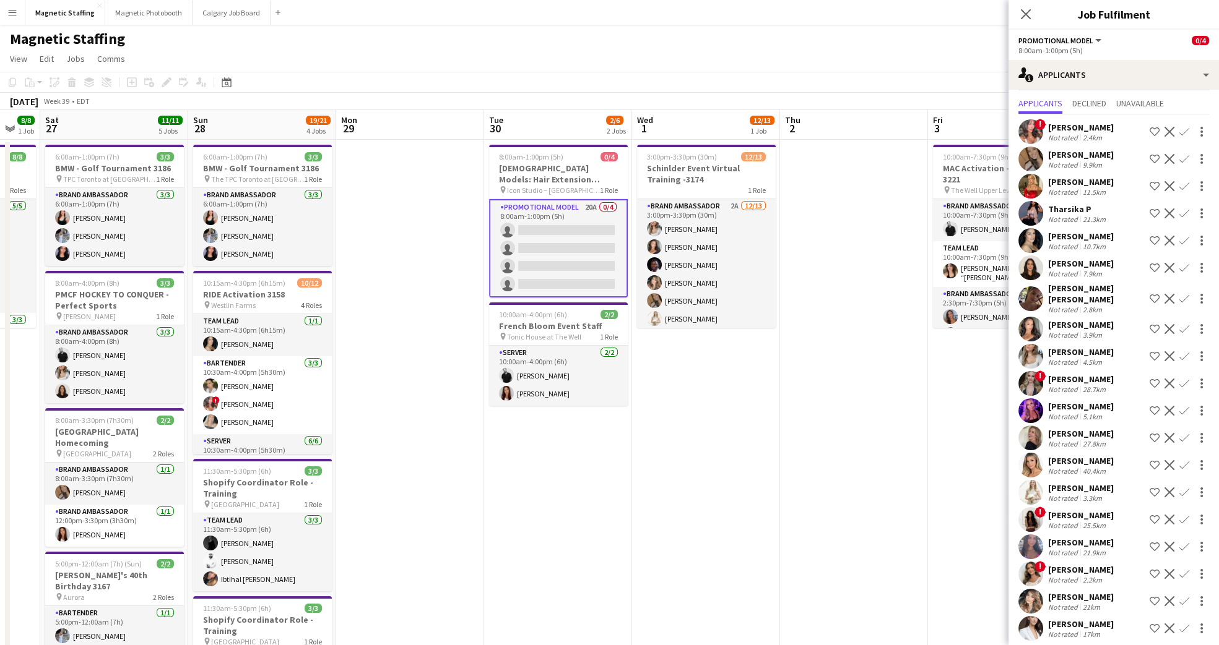
click at [1072, 630] on div "Not rated" at bounding box center [1064, 634] width 32 height 9
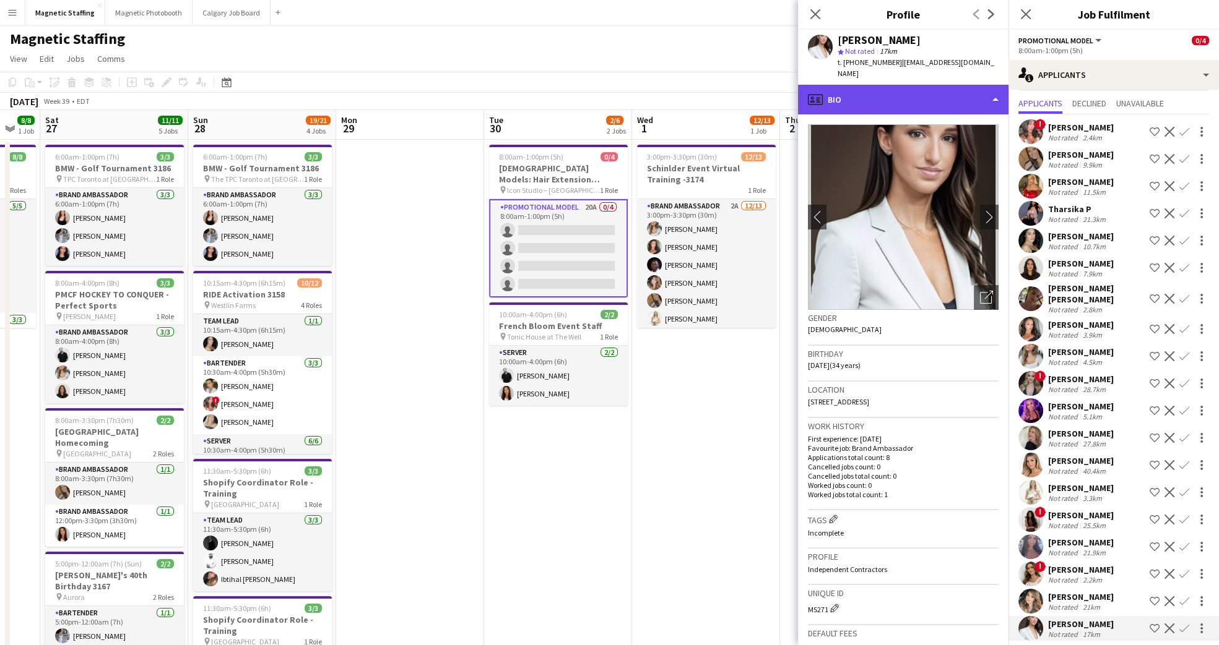
click at [952, 89] on div "profile Bio" at bounding box center [903, 100] width 210 height 30
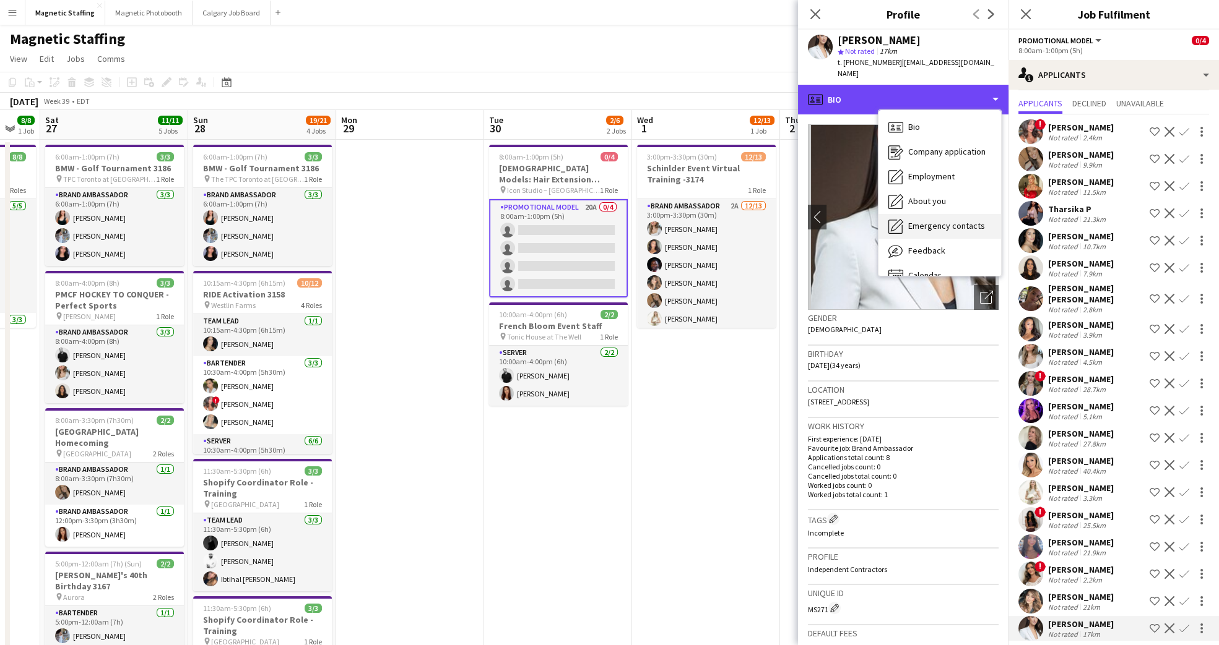
scroll to position [17, 0]
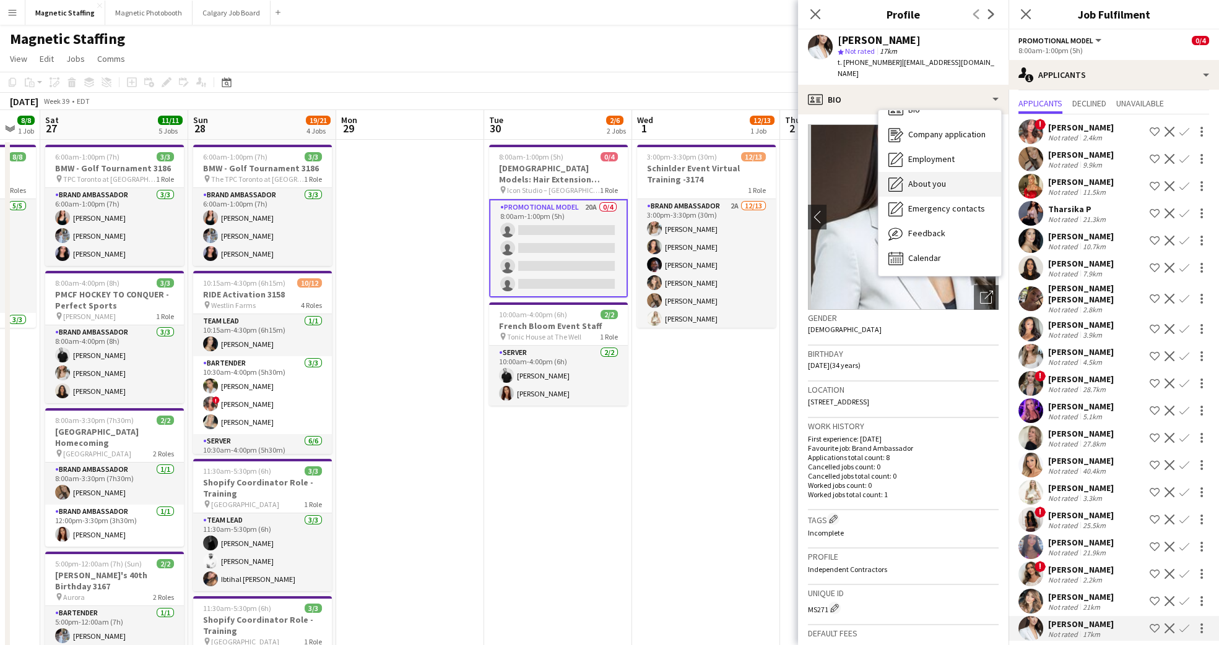
click at [945, 172] on div "About you About you" at bounding box center [939, 184] width 123 height 25
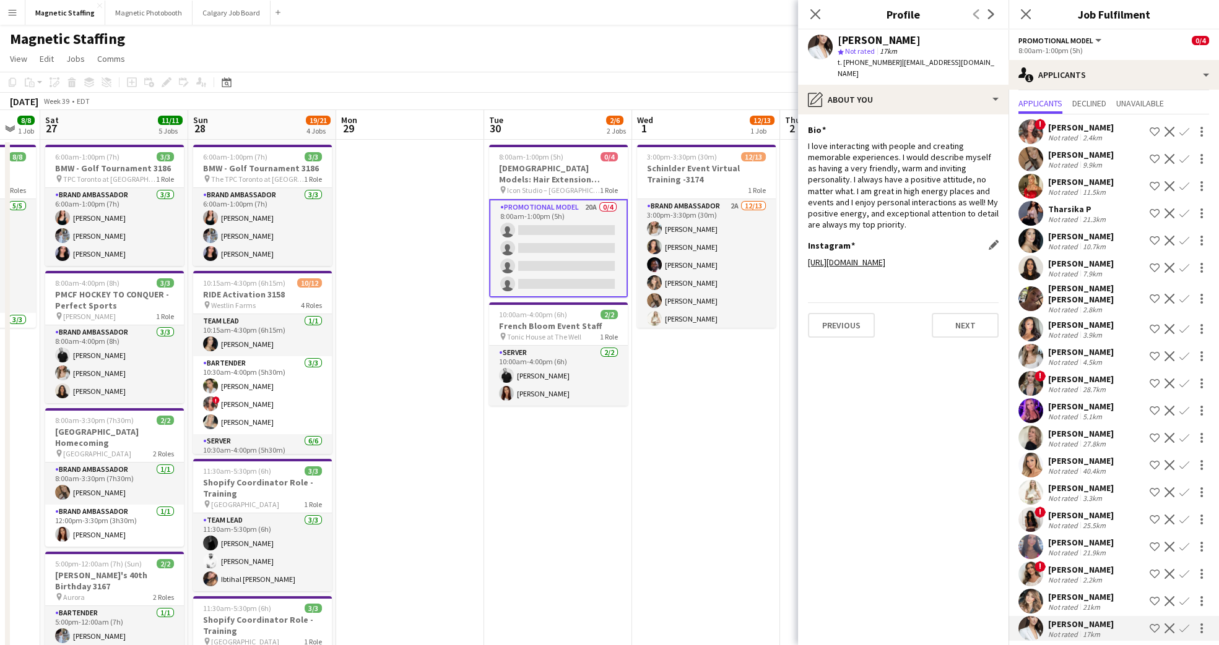
click at [885, 257] on link "[URL][DOMAIN_NAME]" at bounding box center [846, 262] width 77 height 11
click at [818, 53] on app-user-avatar at bounding box center [820, 47] width 25 height 25
click at [826, 35] on div at bounding box center [820, 47] width 25 height 25
click at [887, 92] on div "pencil4 About you" at bounding box center [903, 100] width 210 height 30
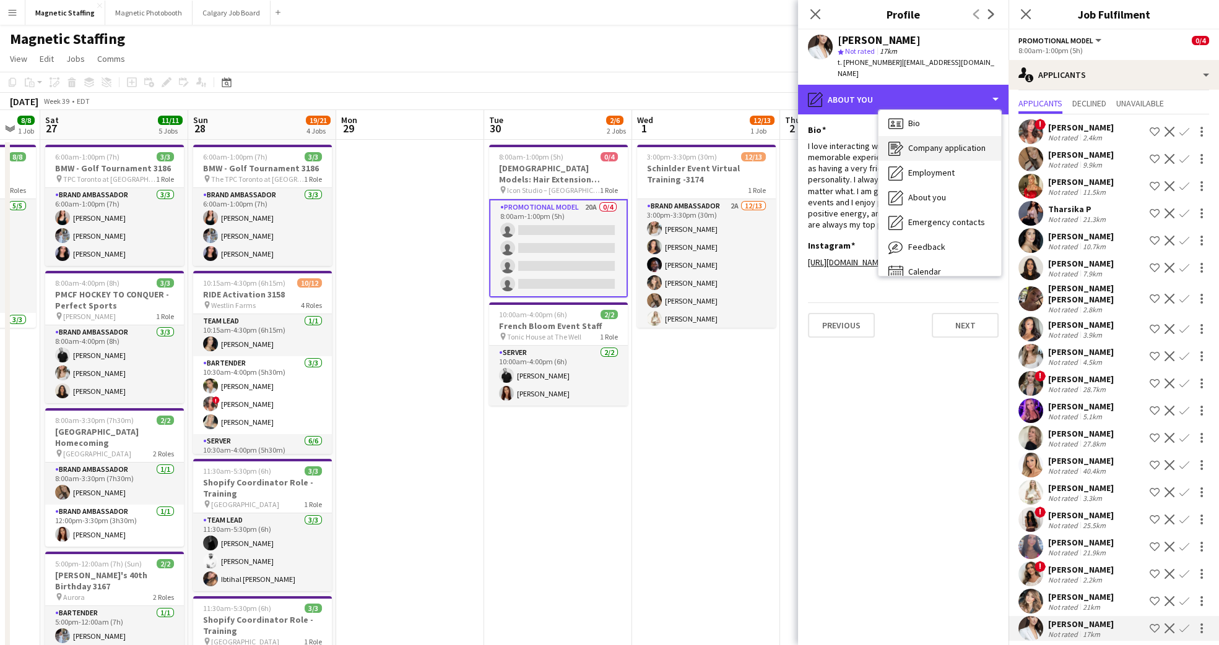
scroll to position [0, 0]
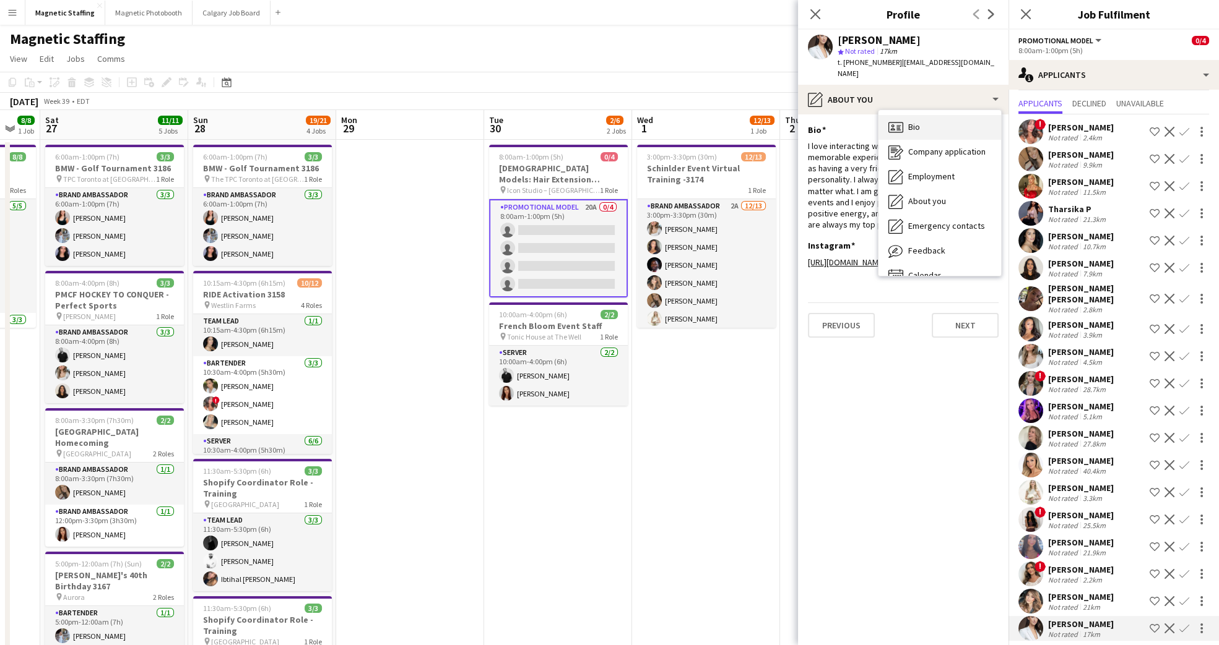
click at [929, 122] on div "Bio Bio" at bounding box center [939, 127] width 123 height 25
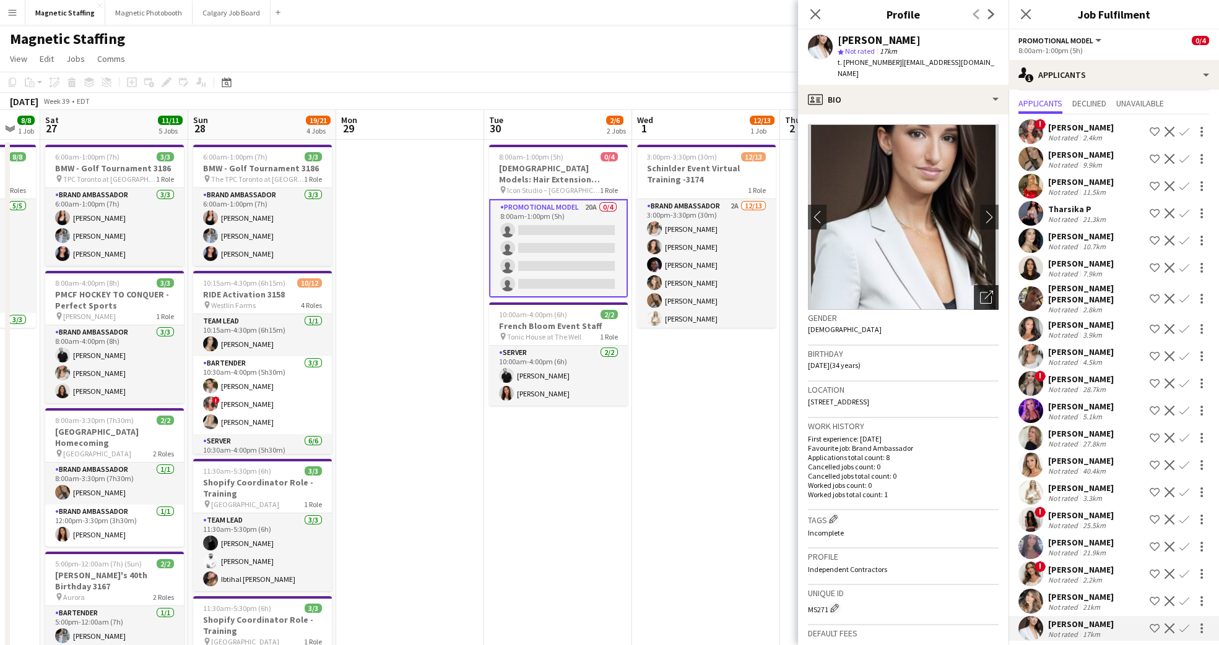
click at [980, 291] on icon "Open photos pop-in" at bounding box center [986, 297] width 13 height 13
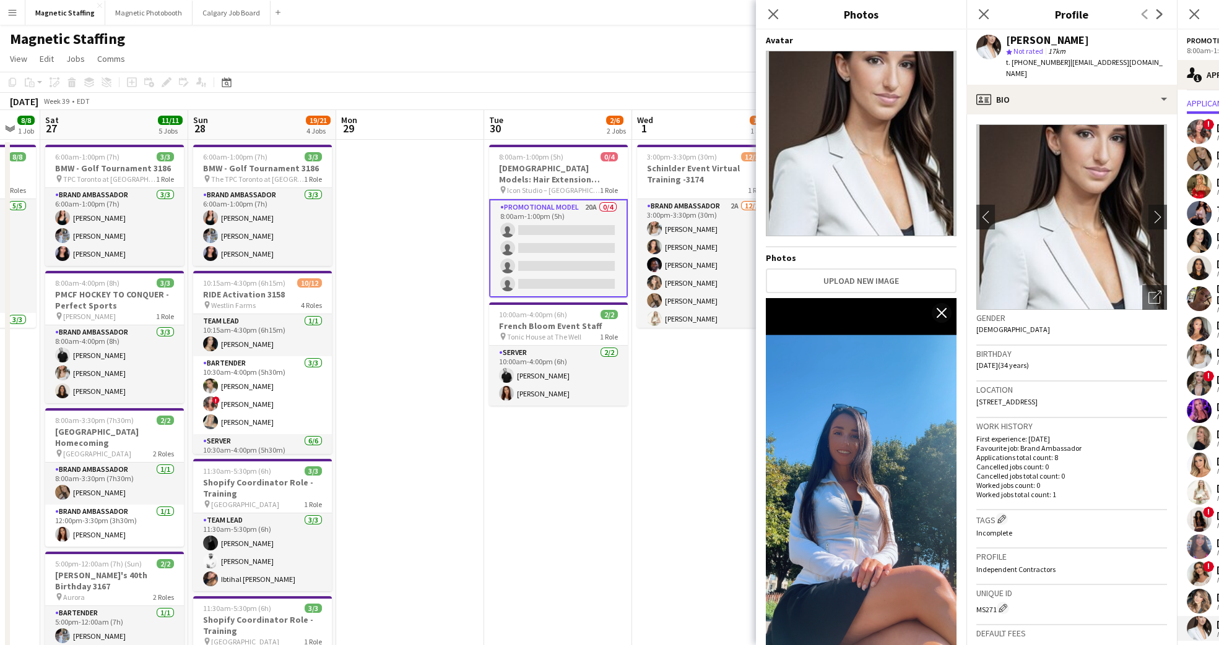
click at [837, 195] on img at bounding box center [861, 144] width 191 height 186
click at [985, 15] on icon at bounding box center [983, 14] width 12 height 12
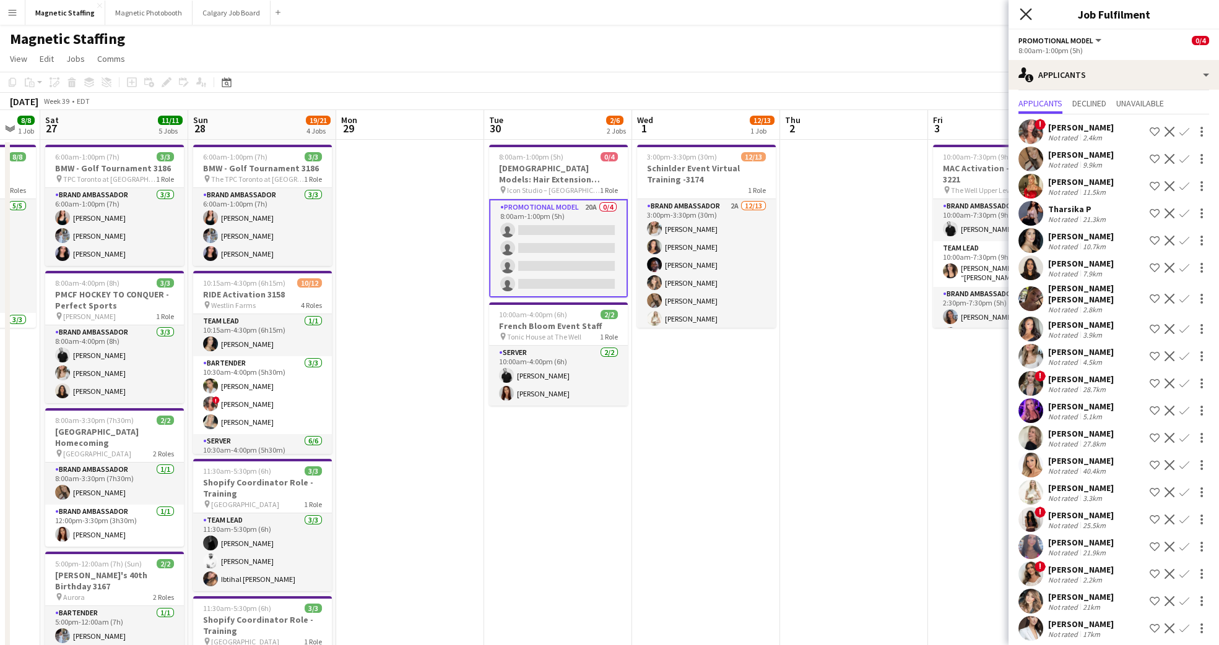
click at [1022, 17] on icon at bounding box center [1025, 14] width 12 height 12
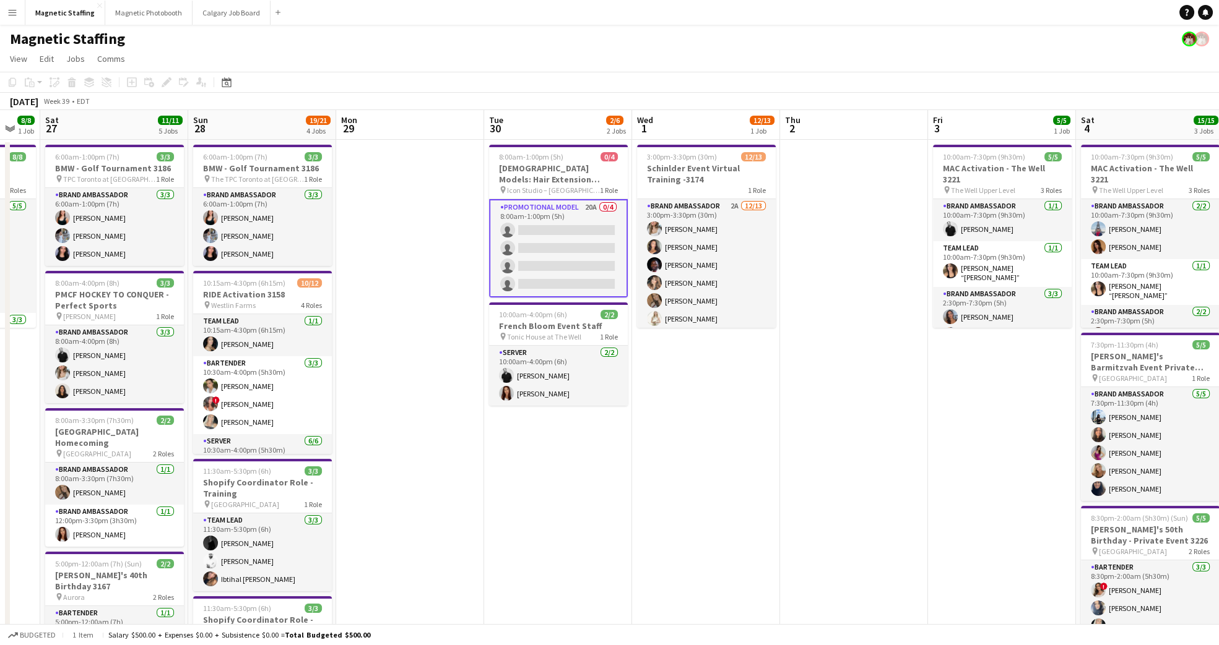
click at [533, 210] on app-card-role "Promotional Model 20A 0/4 8:00am-1:00pm (5h) single-neutral-actions single-neut…" at bounding box center [558, 248] width 139 height 98
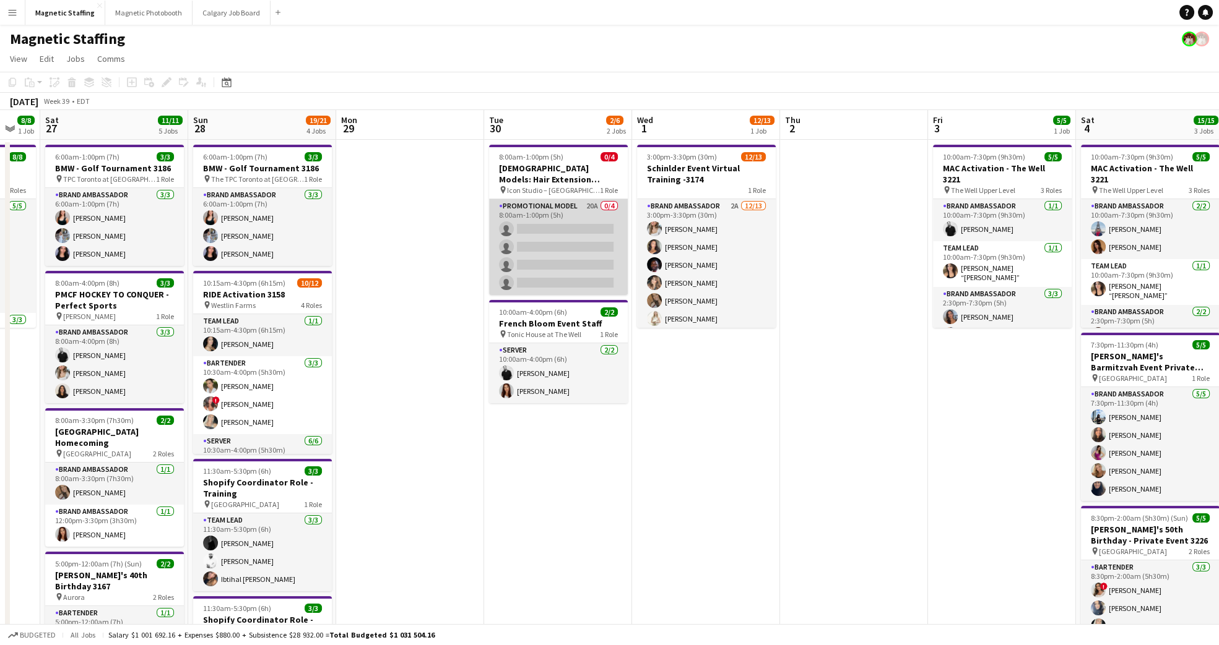
click at [572, 227] on app-card-role "Promotional Model 20A 0/4 8:00am-1:00pm (5h) single-neutral-actions single-neut…" at bounding box center [558, 247] width 139 height 96
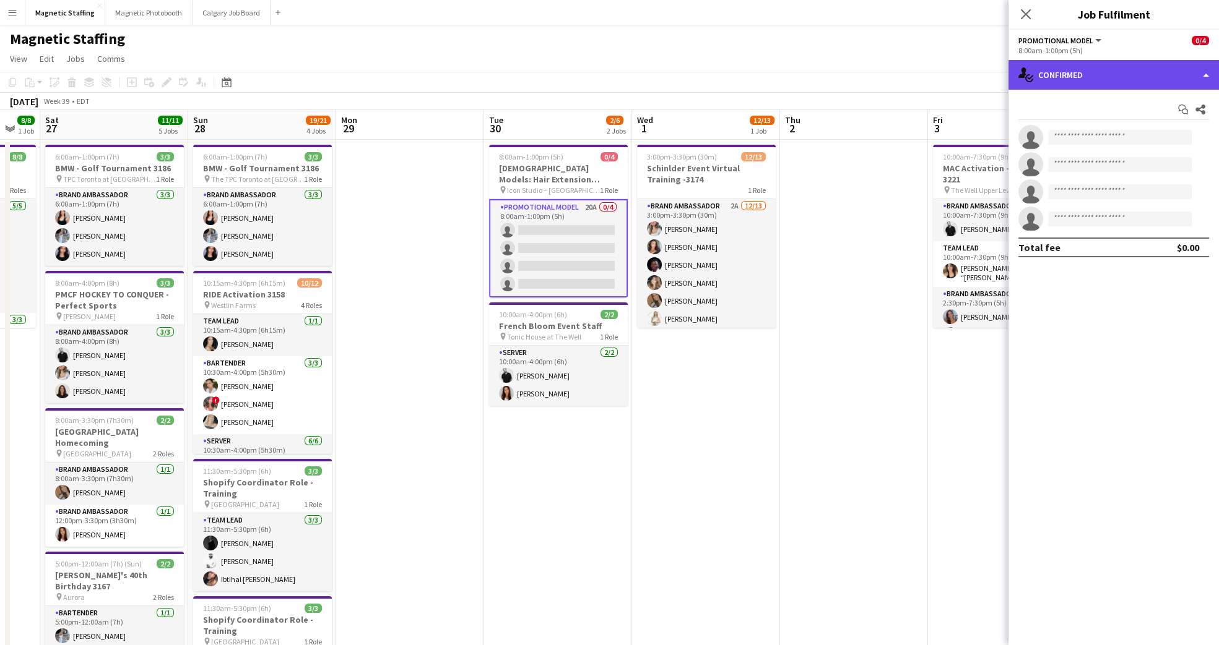
click at [1106, 73] on div "single-neutral-actions-check-2 Confirmed" at bounding box center [1113, 75] width 210 height 30
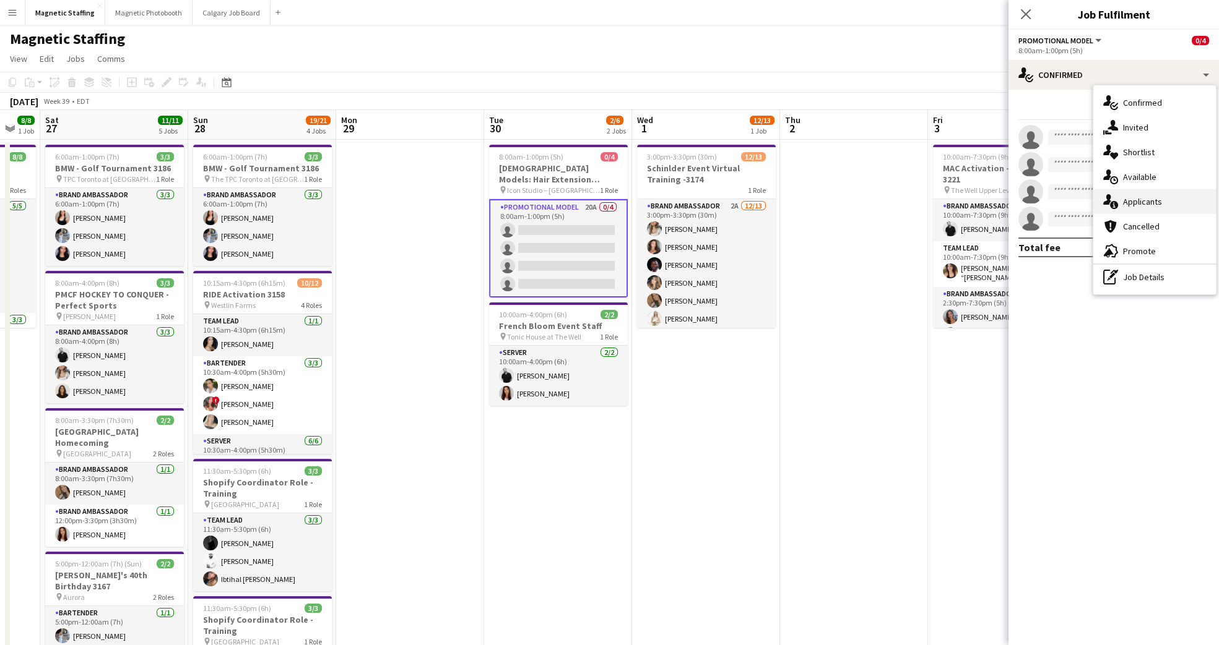
click at [1146, 200] on span "Applicants" at bounding box center [1142, 201] width 39 height 11
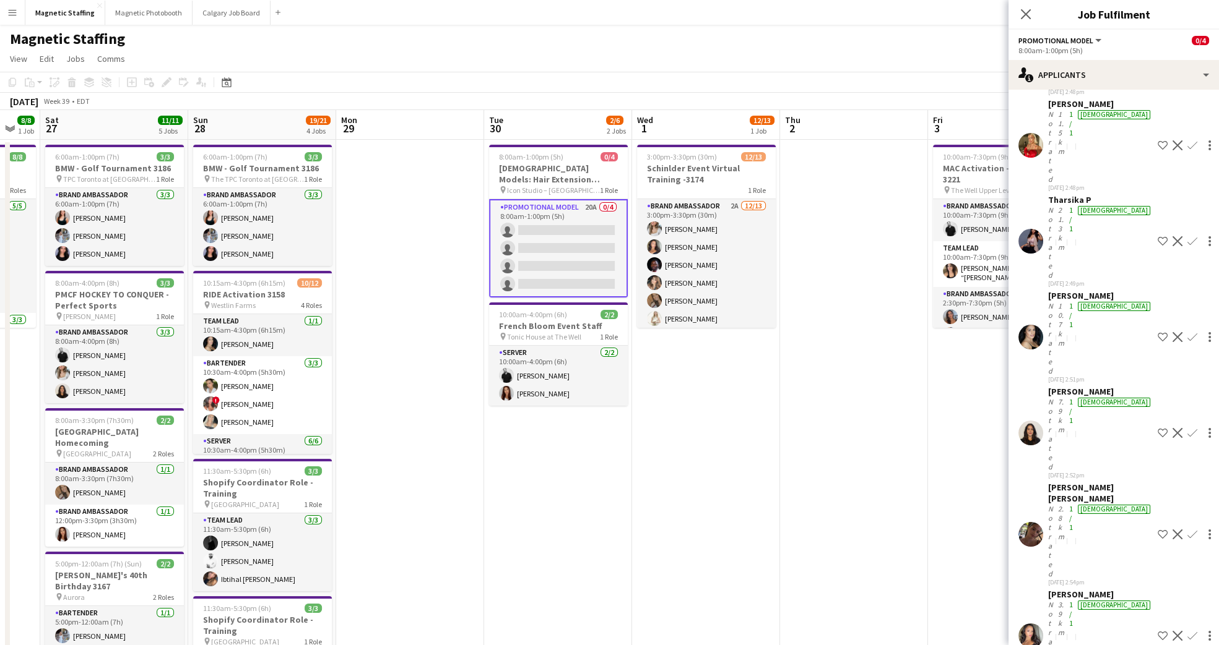
scroll to position [277, 0]
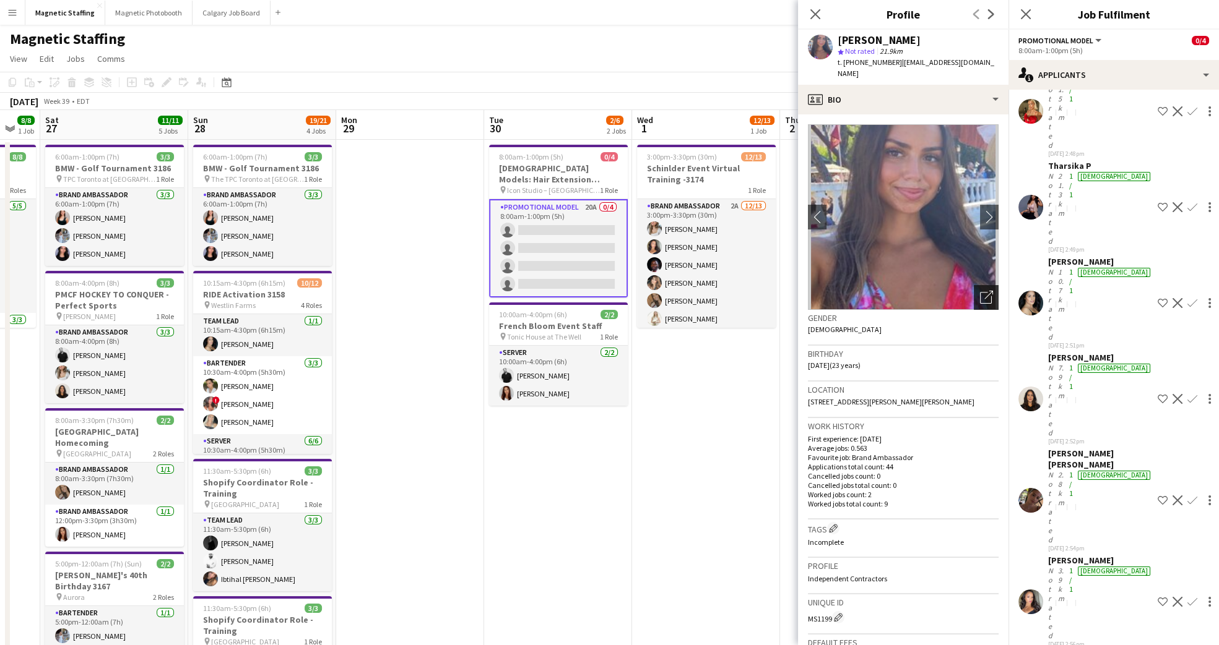
click at [980, 291] on icon "Open photos pop-in" at bounding box center [986, 297] width 13 height 13
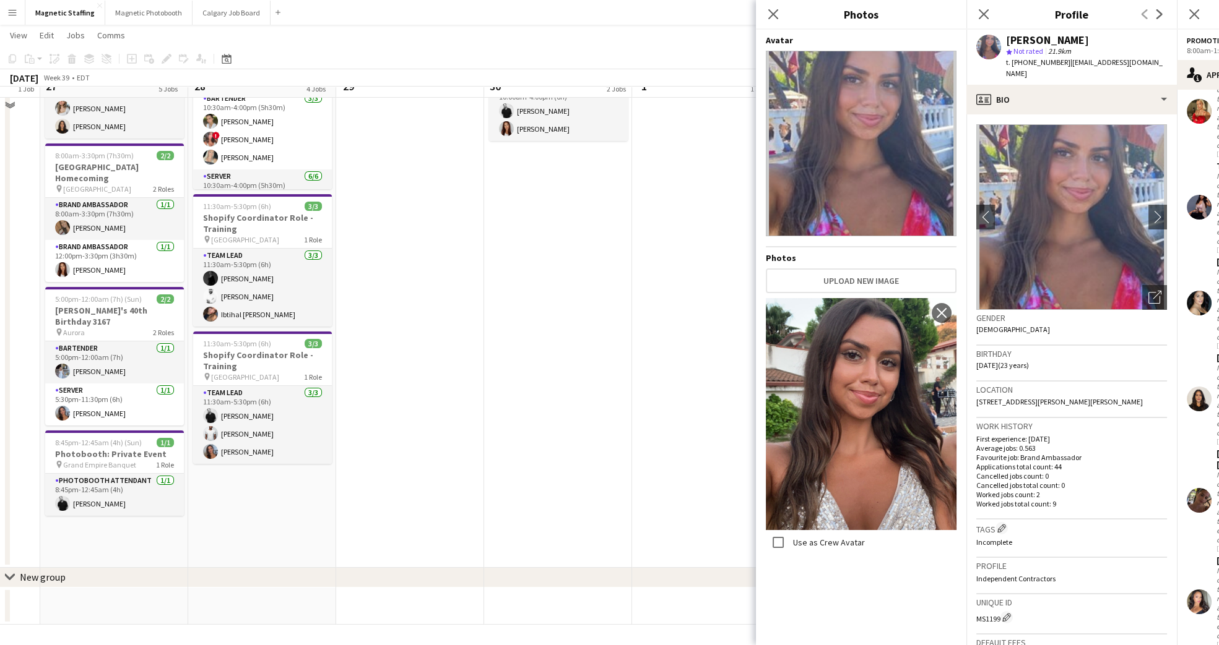
scroll to position [0, 0]
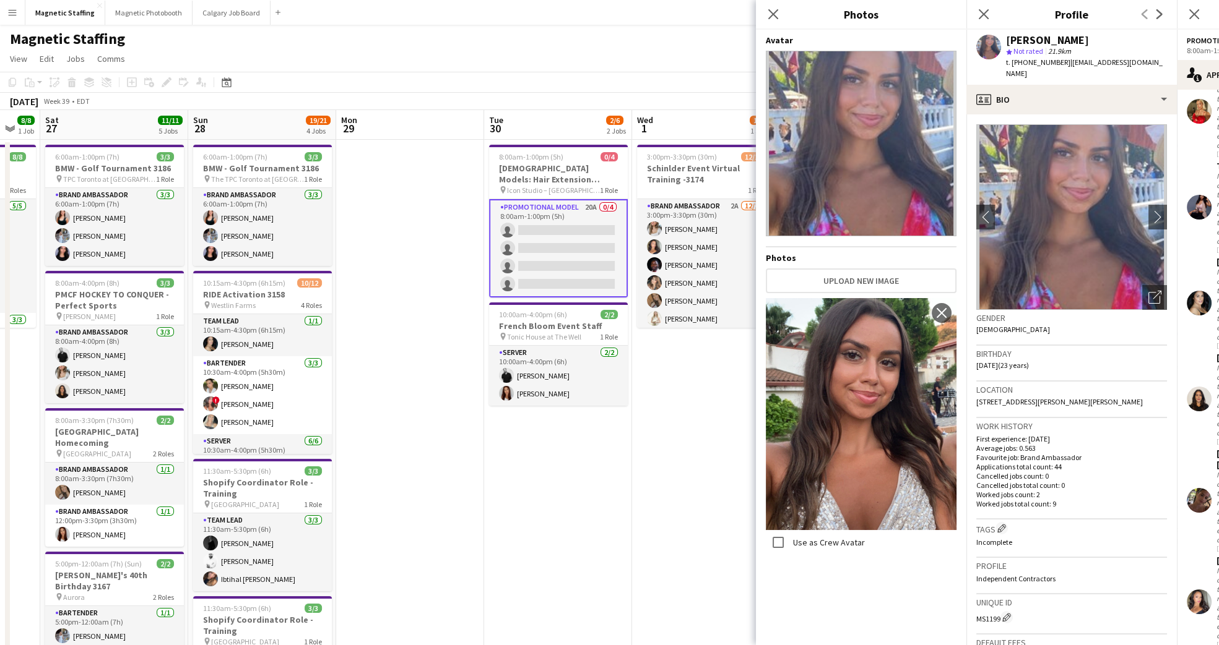
click at [891, 403] on img at bounding box center [861, 414] width 191 height 232
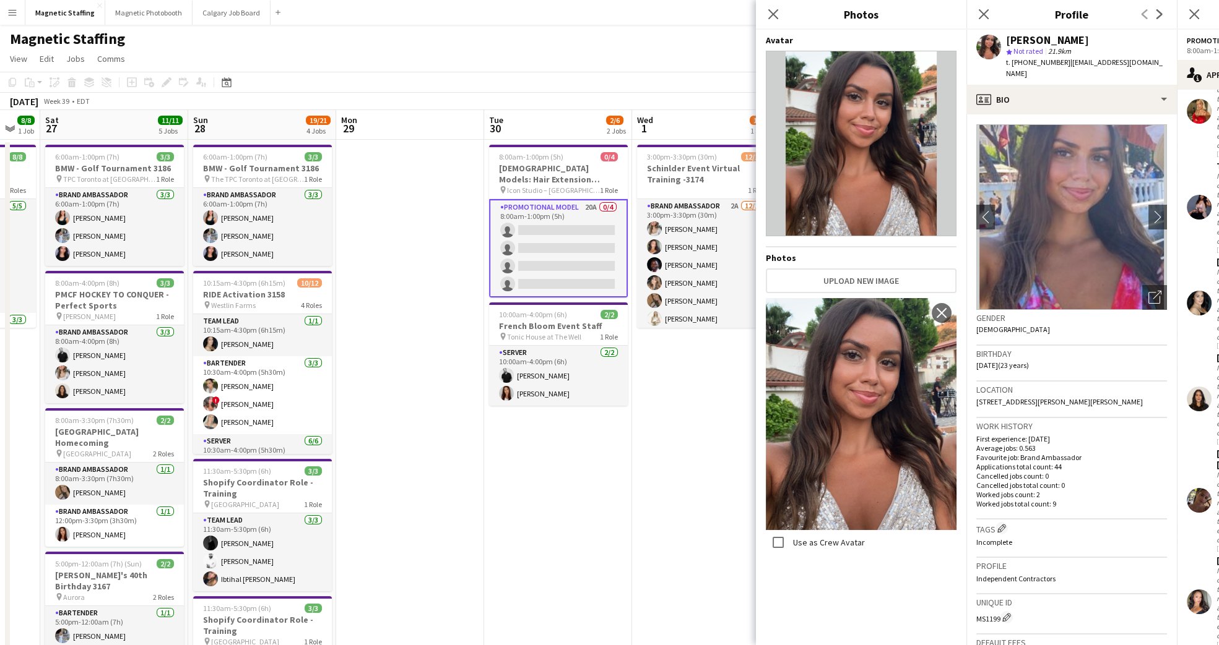
click at [865, 605] on div "Avatar Photos Upload new image Use as Crew Avatar close" at bounding box center [861, 335] width 191 height 601
click at [984, 7] on app-icon "Close pop-in" at bounding box center [984, 15] width 18 height 18
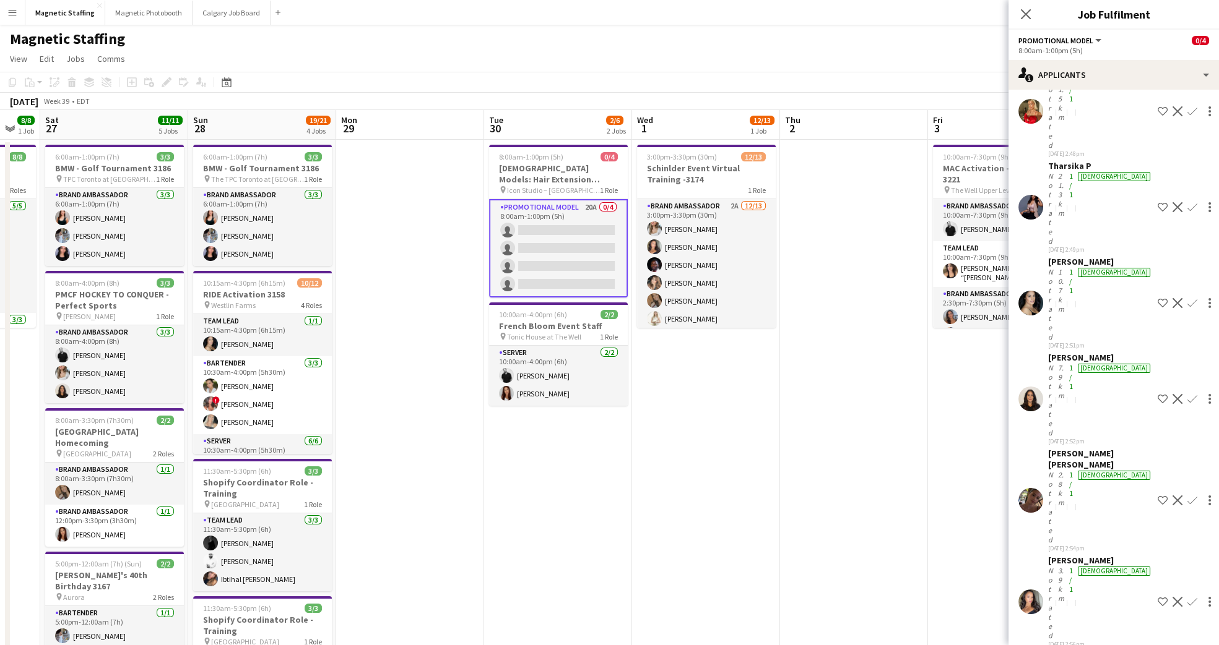
click at [1029, 4] on div "Close pop-in" at bounding box center [1025, 14] width 35 height 28
click at [1029, 11] on icon at bounding box center [1025, 14] width 12 height 12
